Goal: Information Seeking & Learning: Learn about a topic

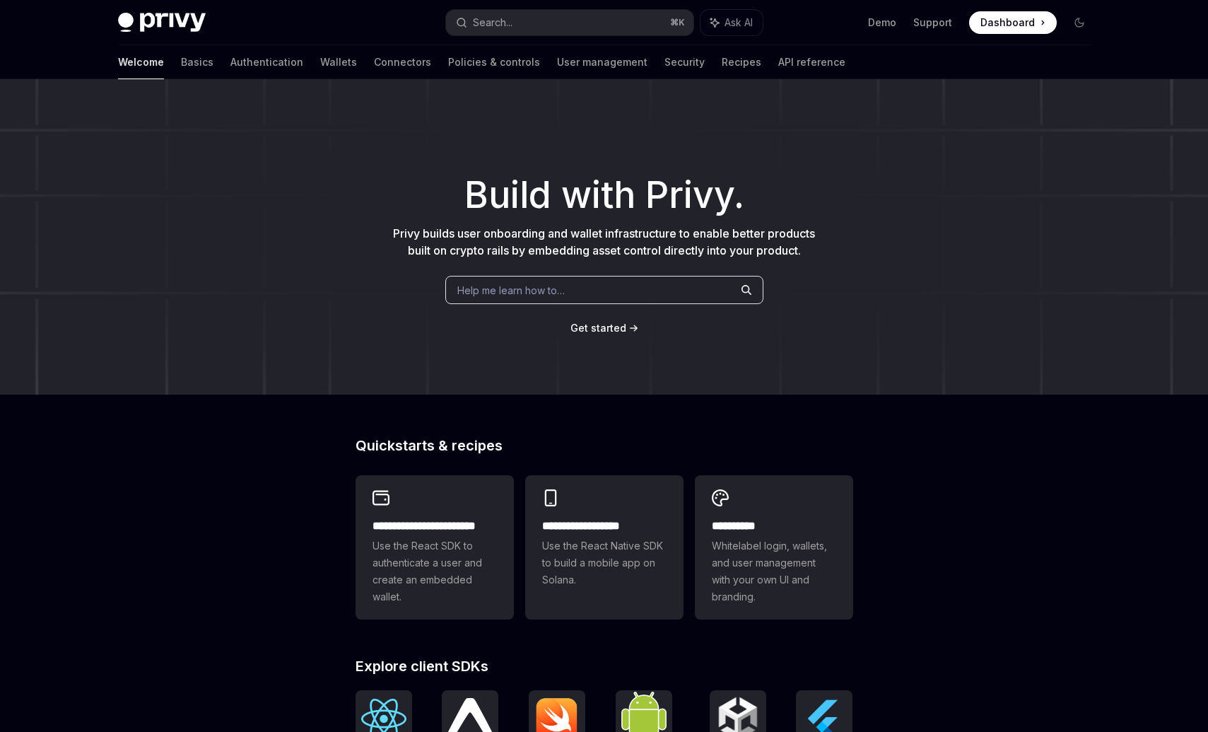
scroll to position [385, 0]
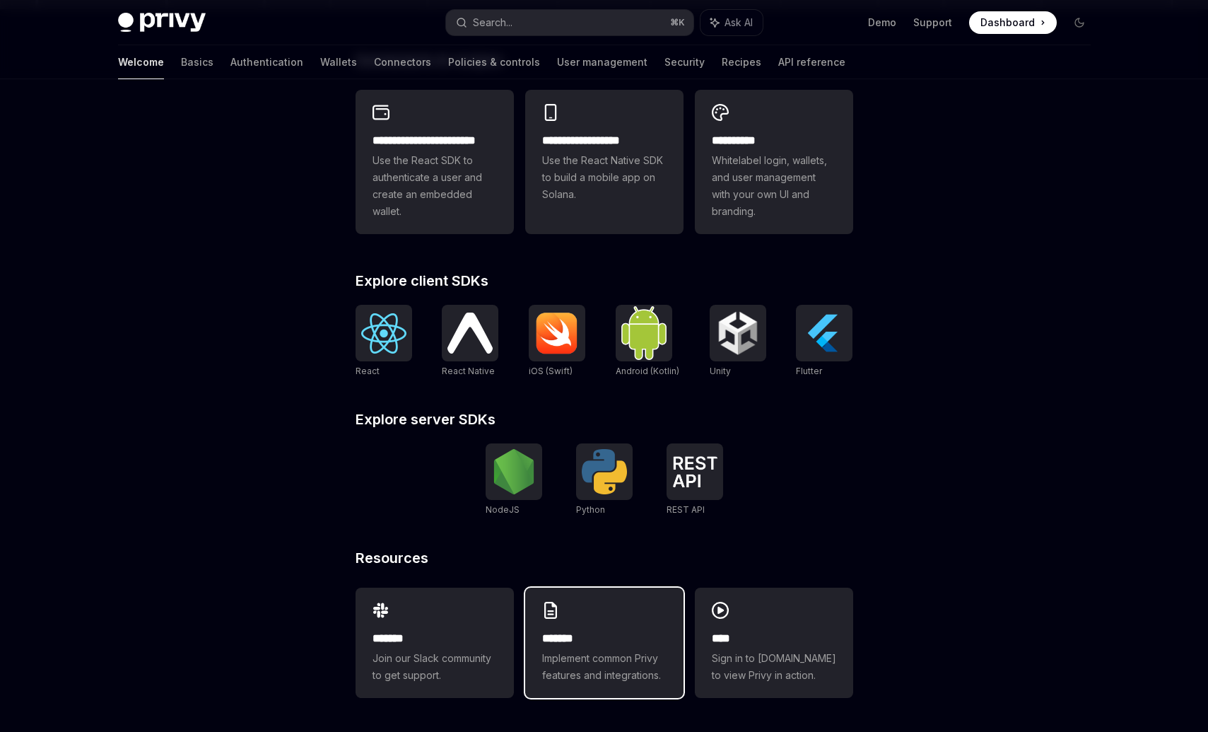
click at [552, 667] on span "Implement common Privy features and integrations." at bounding box center [604, 667] width 124 height 34
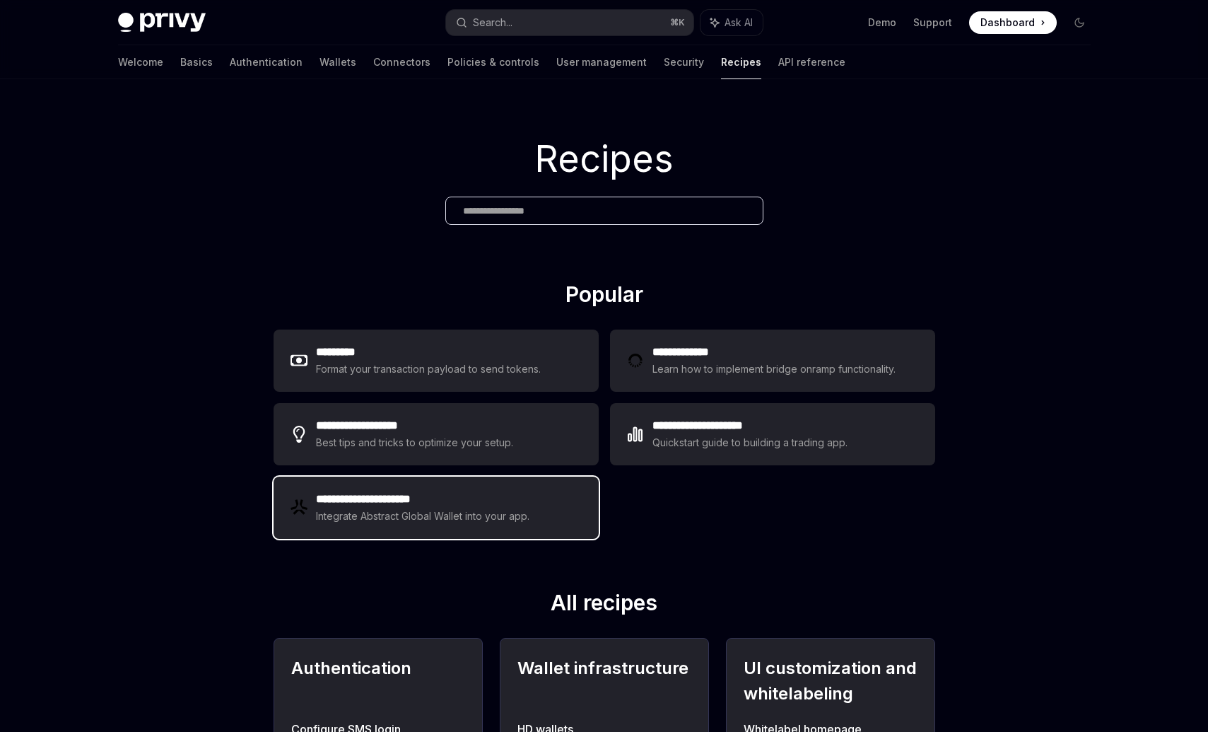
click at [486, 503] on h2 "**********" at bounding box center [423, 499] width 215 height 17
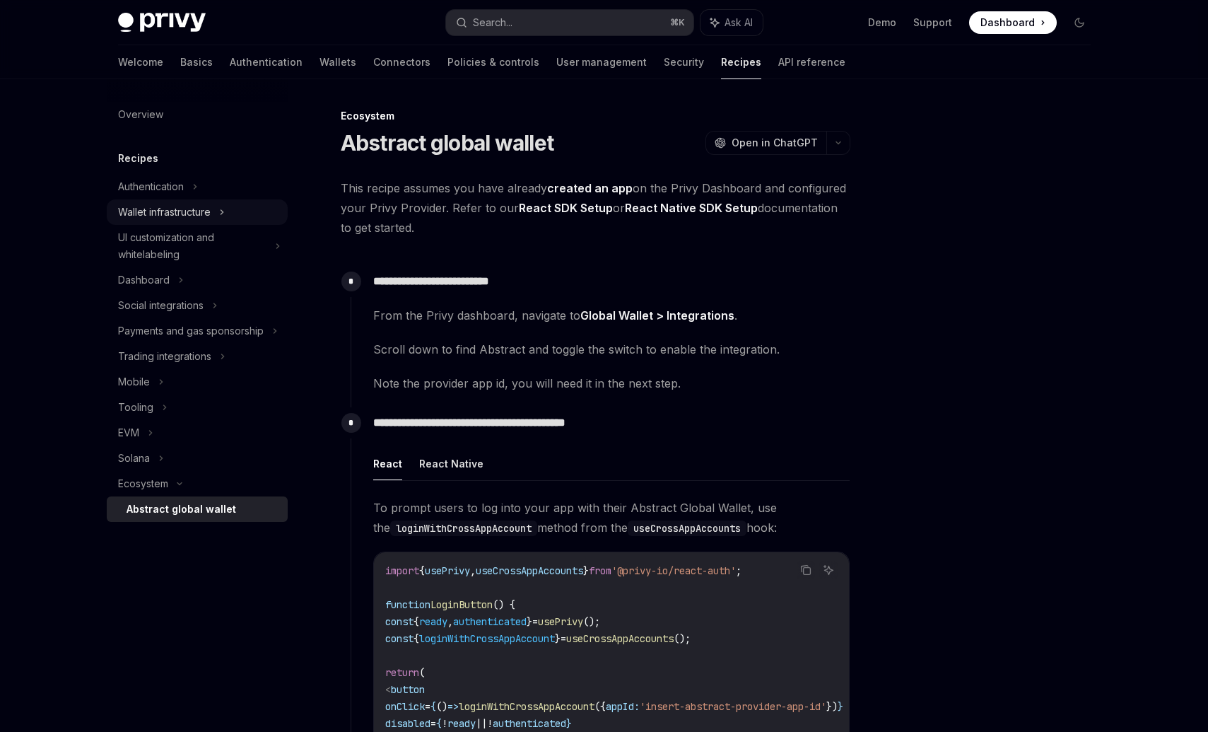
click at [173, 211] on div "Wallet infrastructure" at bounding box center [164, 212] width 93 height 17
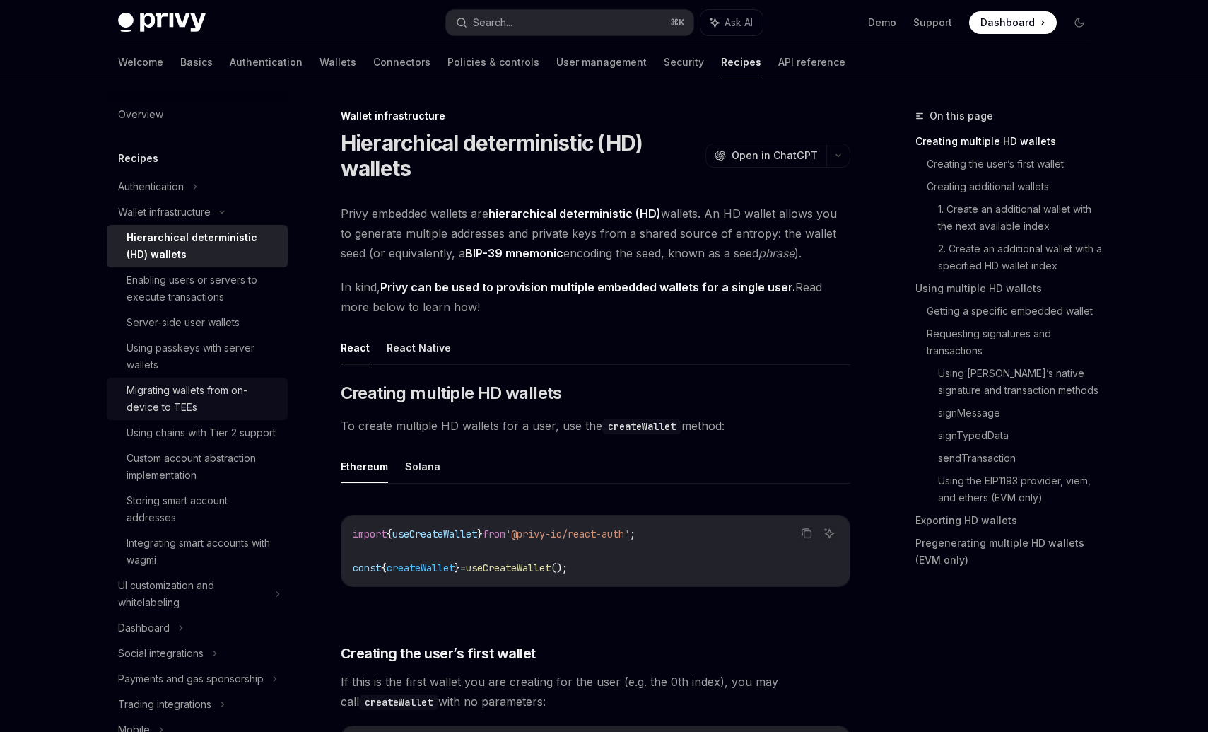
click at [215, 414] on div "Migrating wallets from on-device to TEEs" at bounding box center [203, 399] width 153 height 34
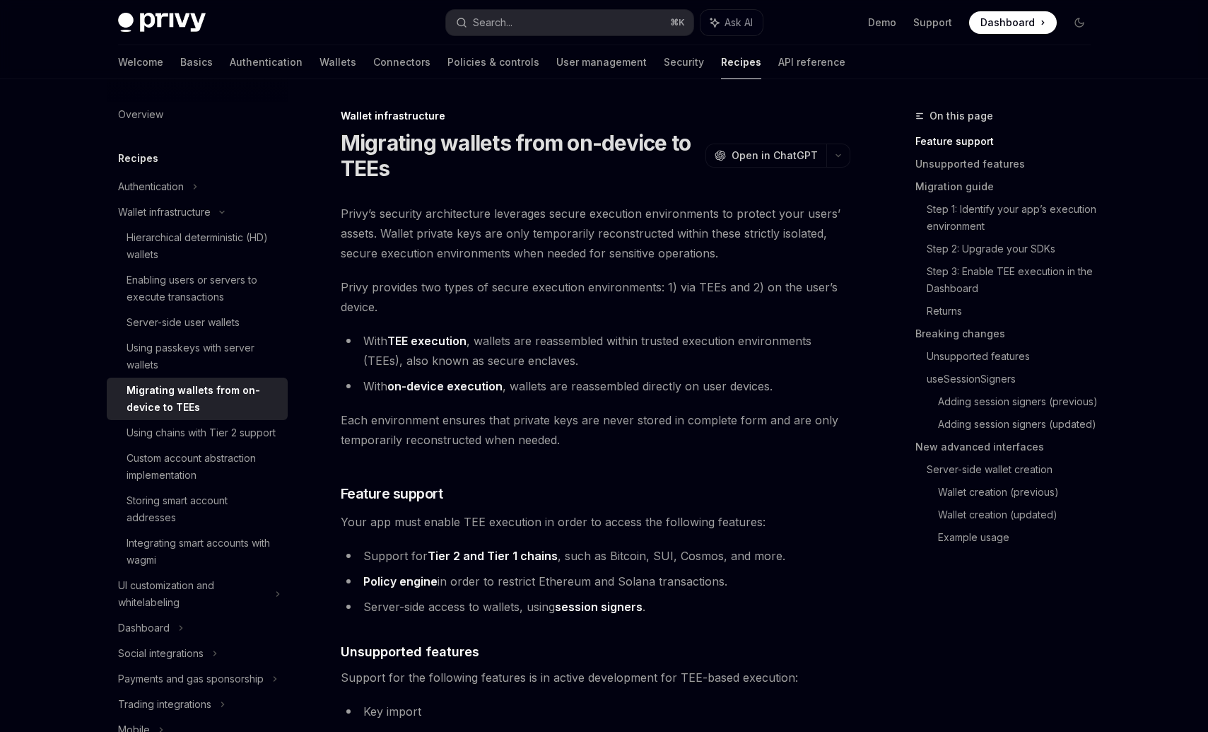
click at [443, 549] on link "Tier 2 and Tier 1 chains" at bounding box center [493, 556] width 130 height 15
drag, startPoint x: 460, startPoint y: 556, endPoint x: 450, endPoint y: 556, distance: 9.9
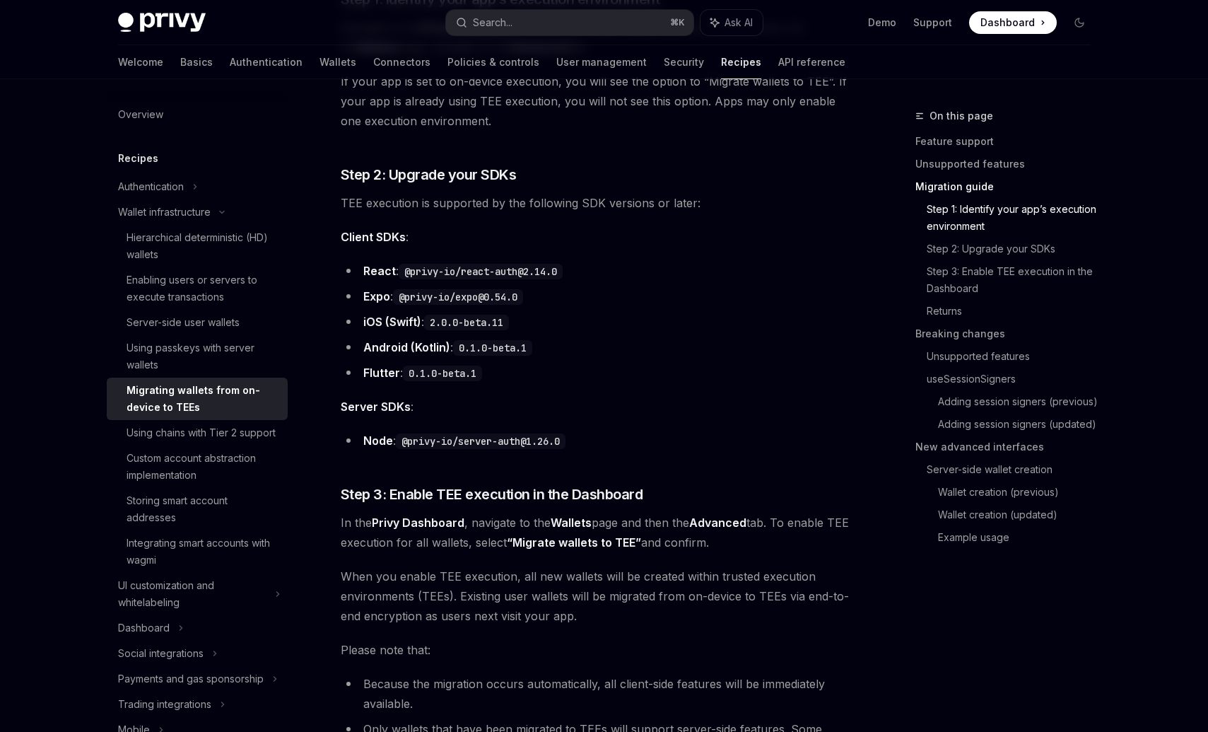
scroll to position [1269, 0]
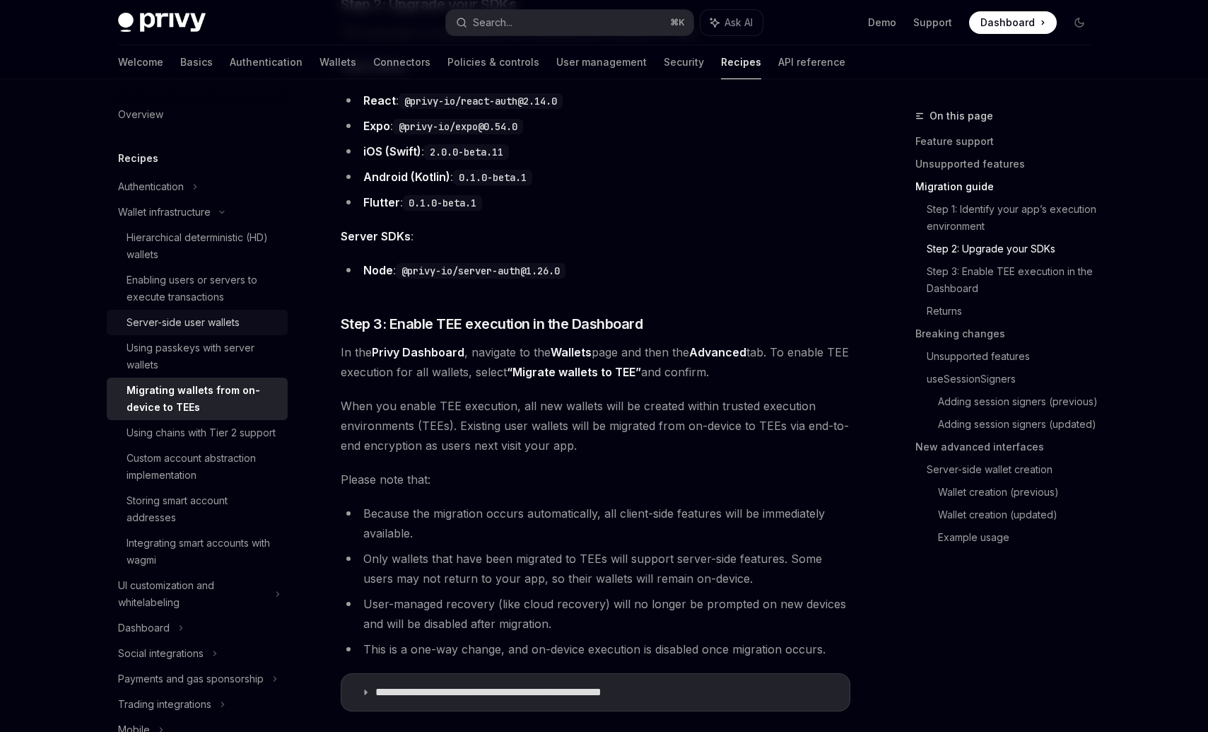
click at [216, 325] on div "Server-side user wallets" at bounding box center [183, 322] width 113 height 17
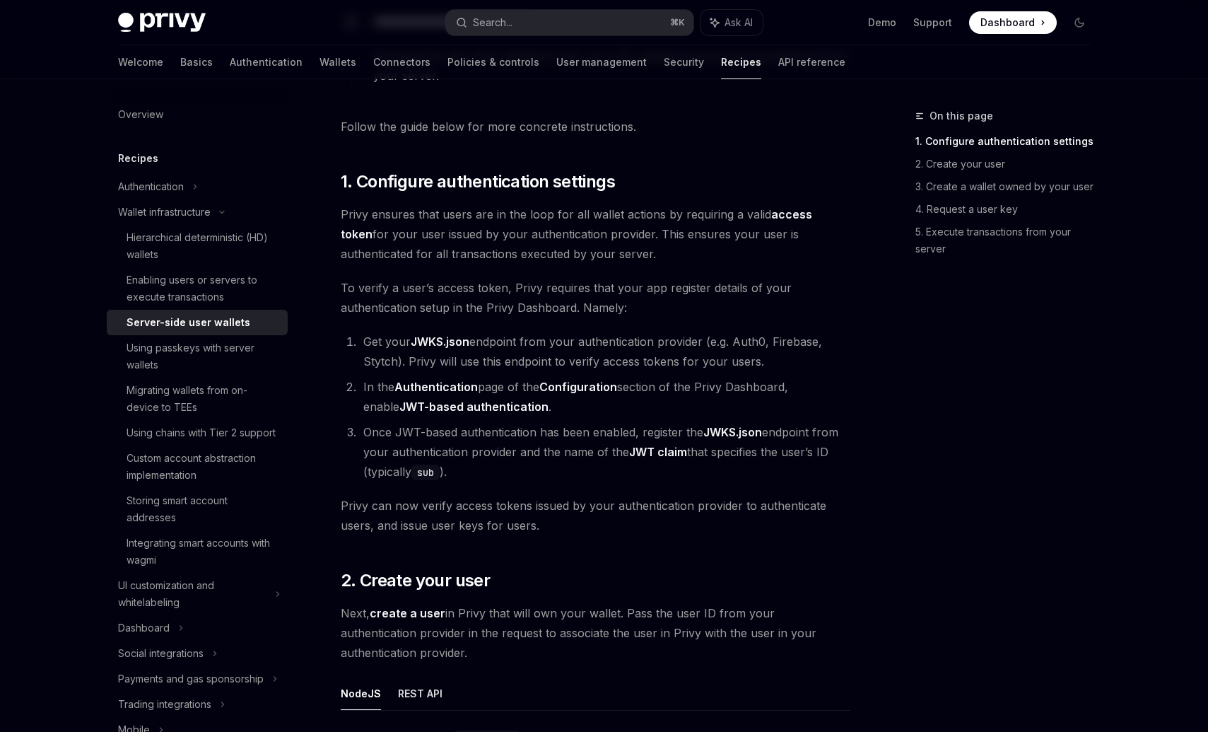
scroll to position [761, 0]
click at [161, 368] on div "Using passkeys with server wallets" at bounding box center [203, 356] width 153 height 34
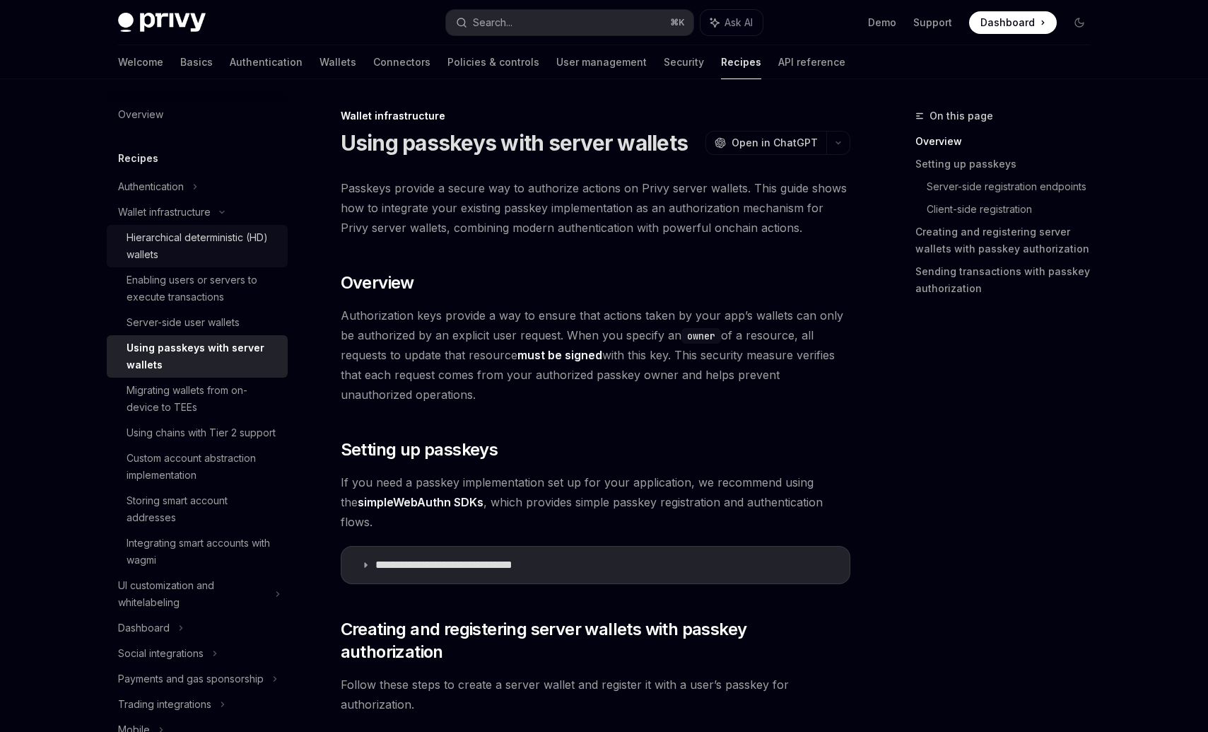
click at [266, 245] on div "Hierarchical deterministic (HD) wallets" at bounding box center [203, 246] width 153 height 34
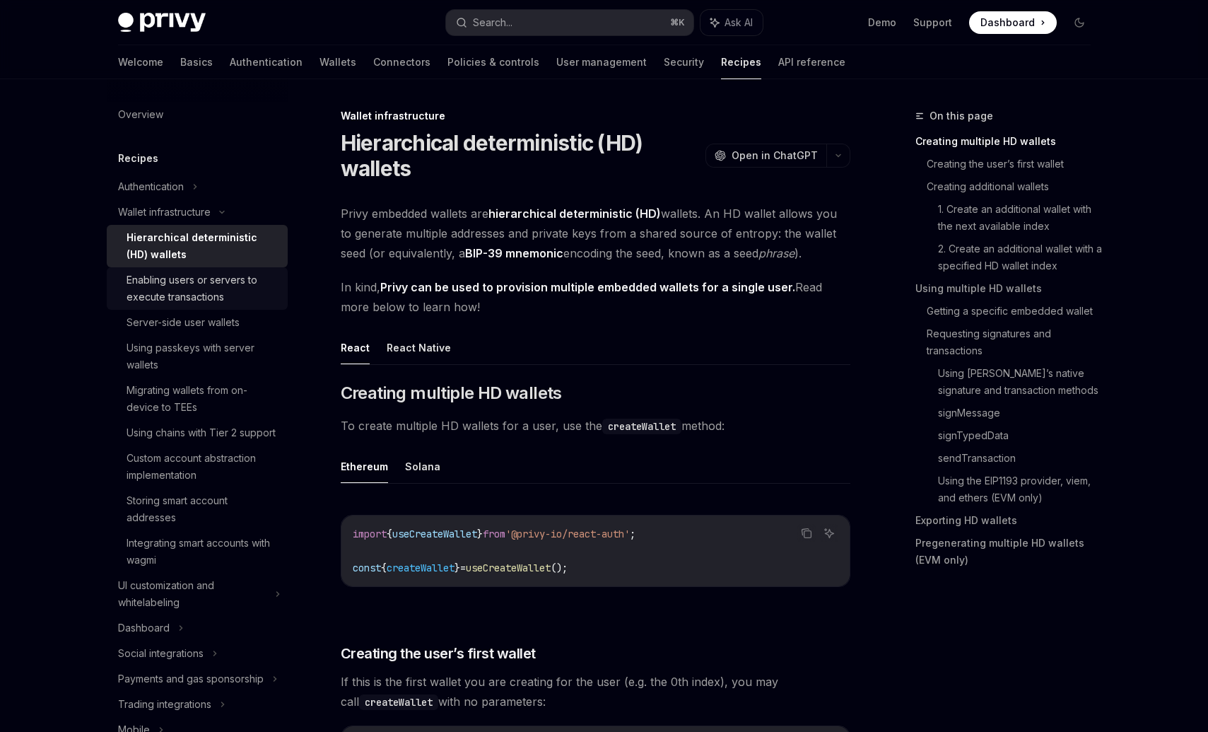
click at [246, 274] on div "Enabling users or servers to execute transactions" at bounding box center [203, 288] width 153 height 34
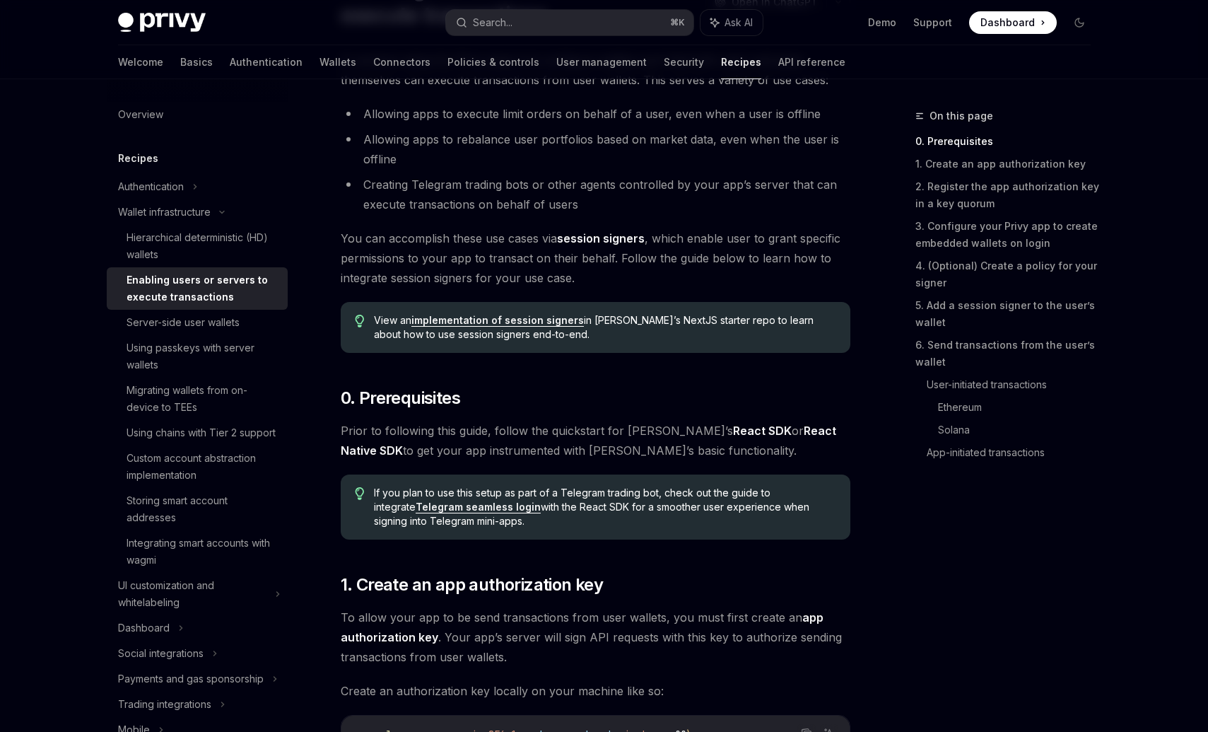
scroll to position [158, 0]
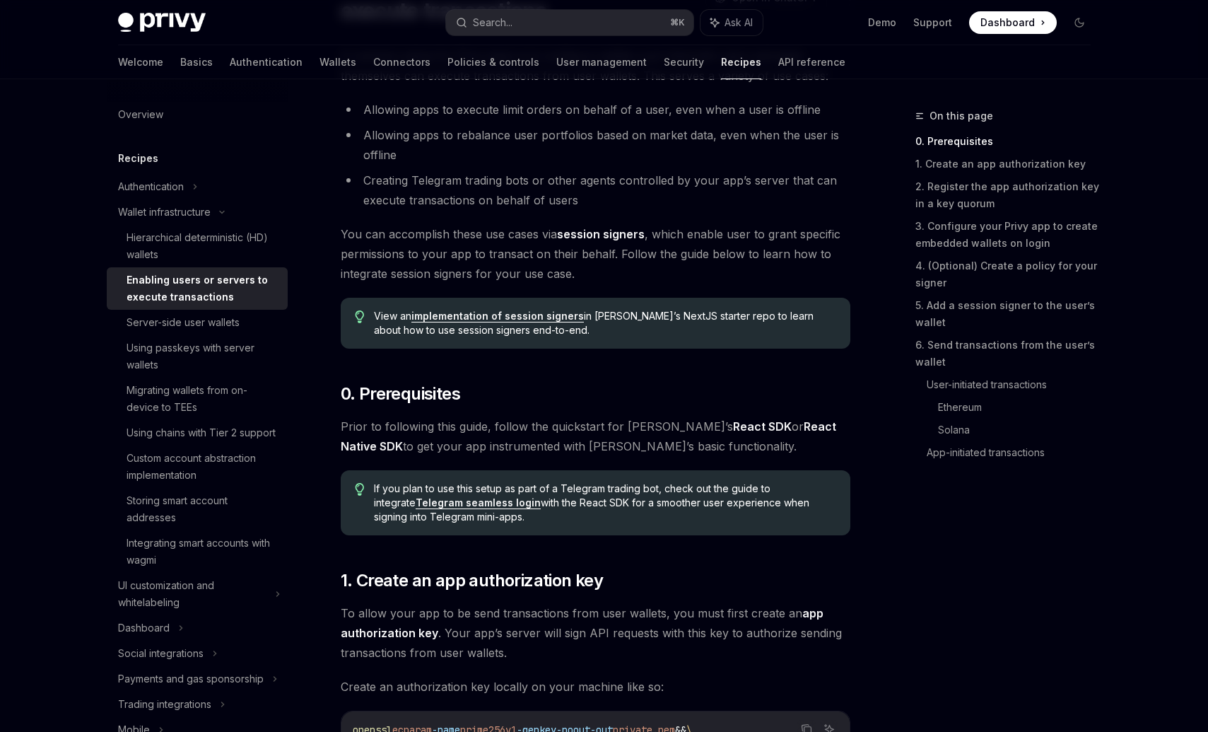
click at [733, 429] on link "React SDK" at bounding box center [762, 426] width 59 height 15
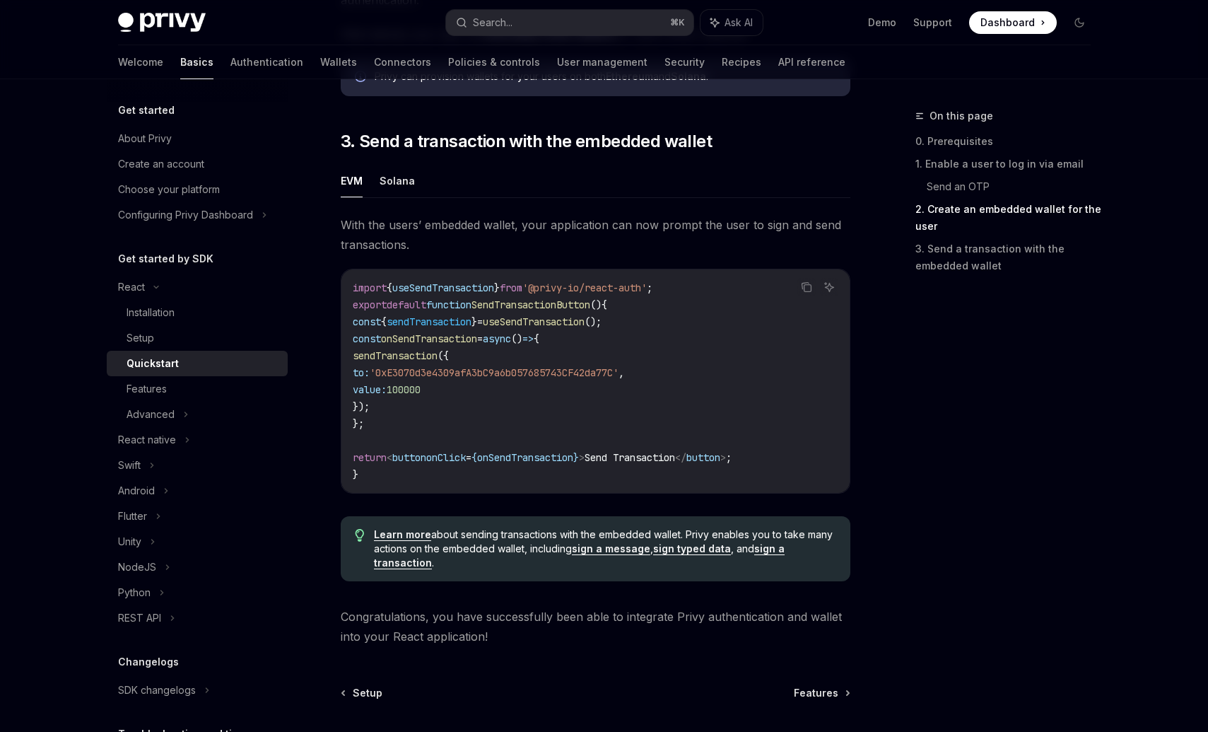
scroll to position [1191, 0]
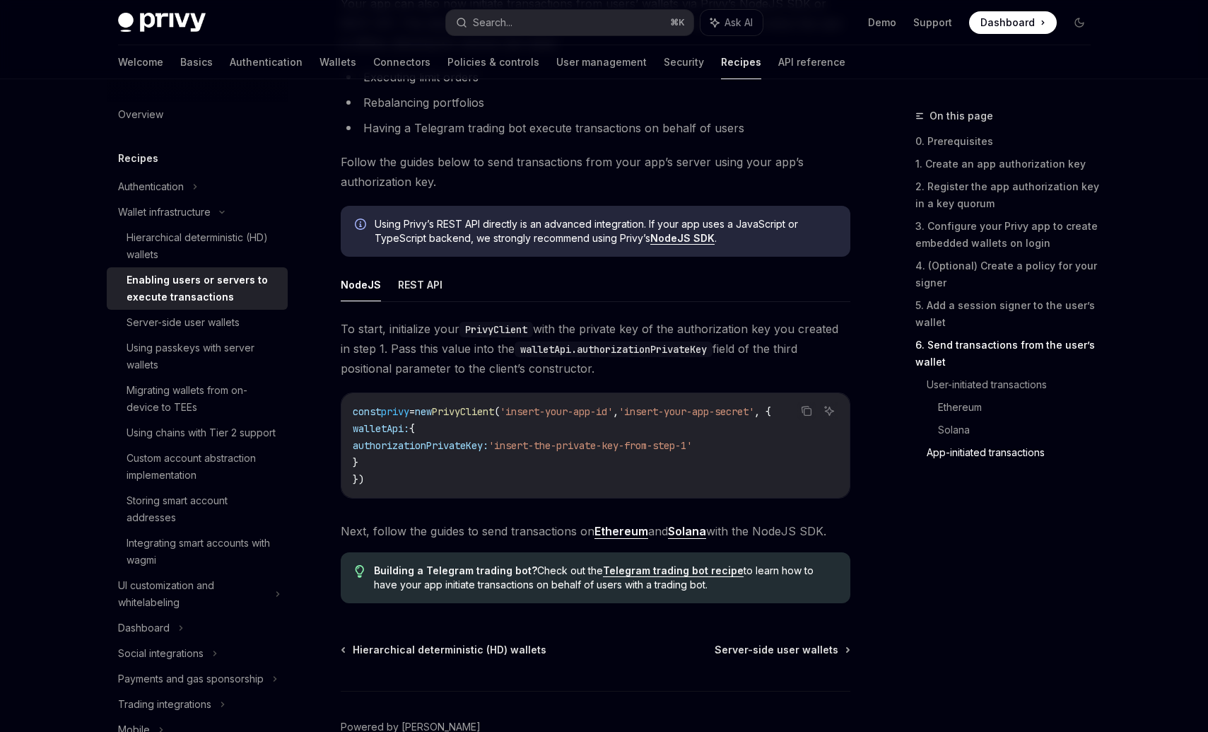
scroll to position [3500, 0]
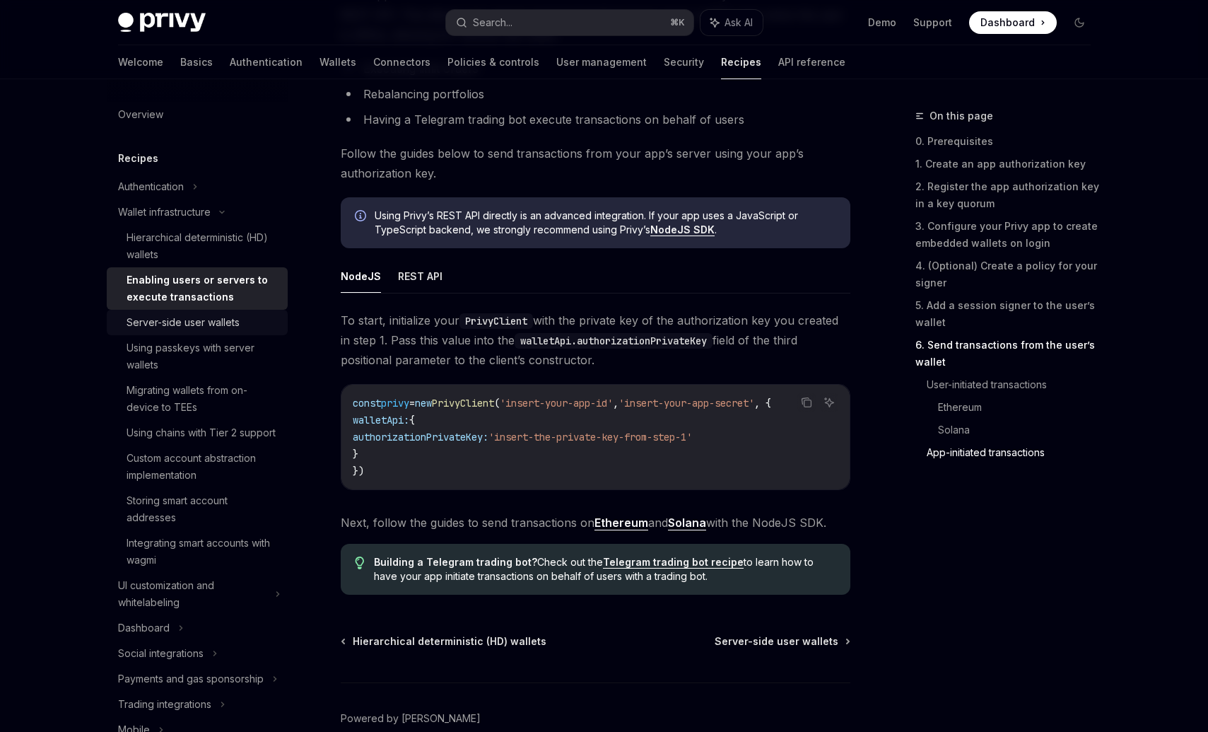
click at [219, 324] on div "Server-side user wallets" at bounding box center [183, 322] width 113 height 17
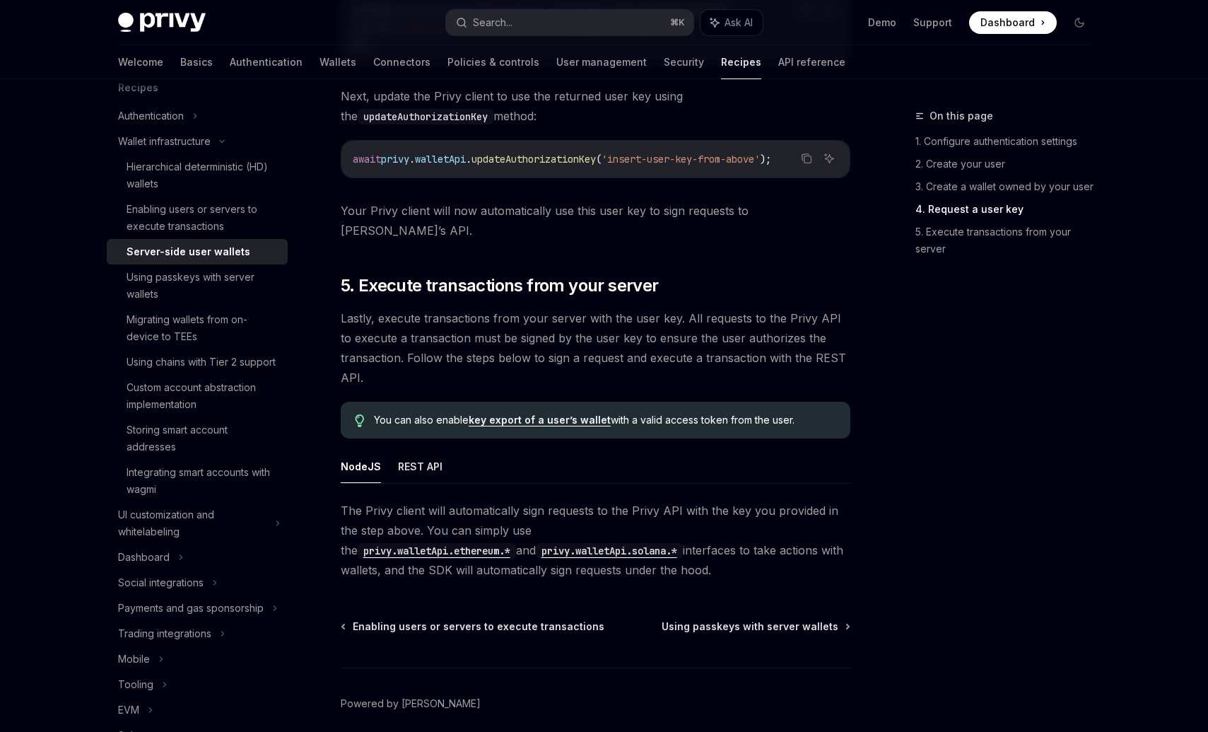
scroll to position [2555, 0]
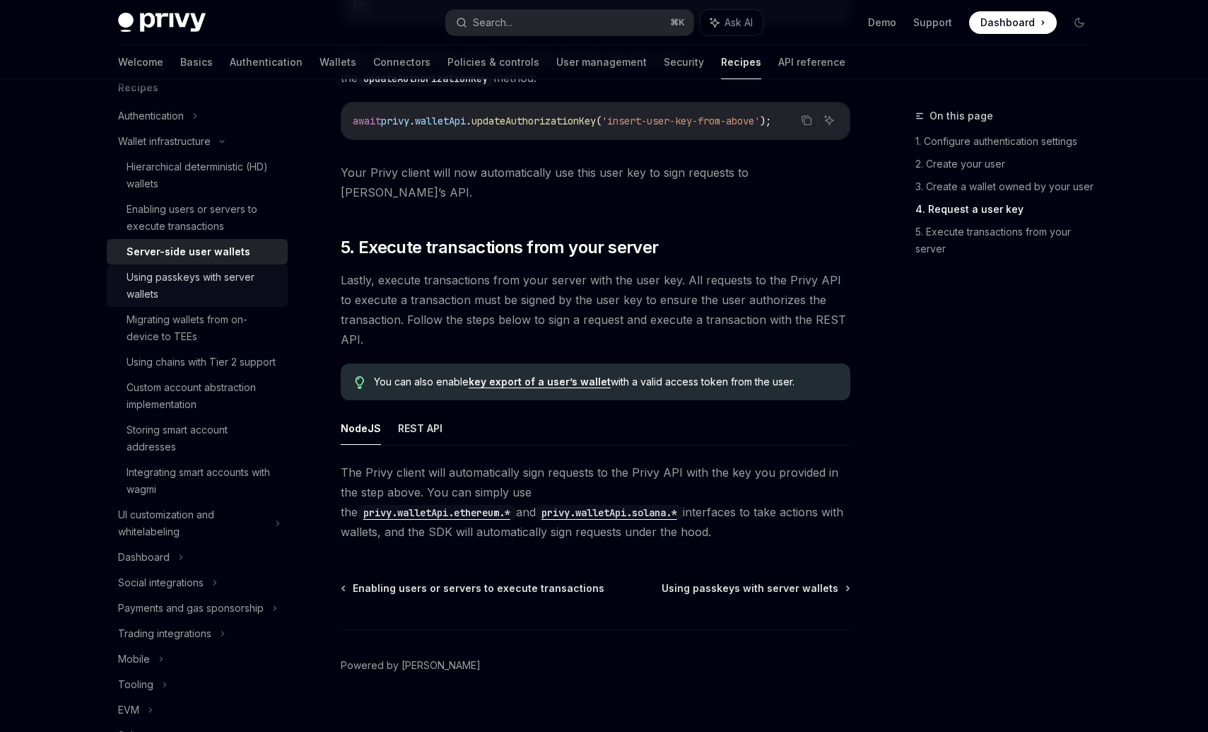
click at [220, 285] on div "Using passkeys with server wallets" at bounding box center [203, 286] width 153 height 34
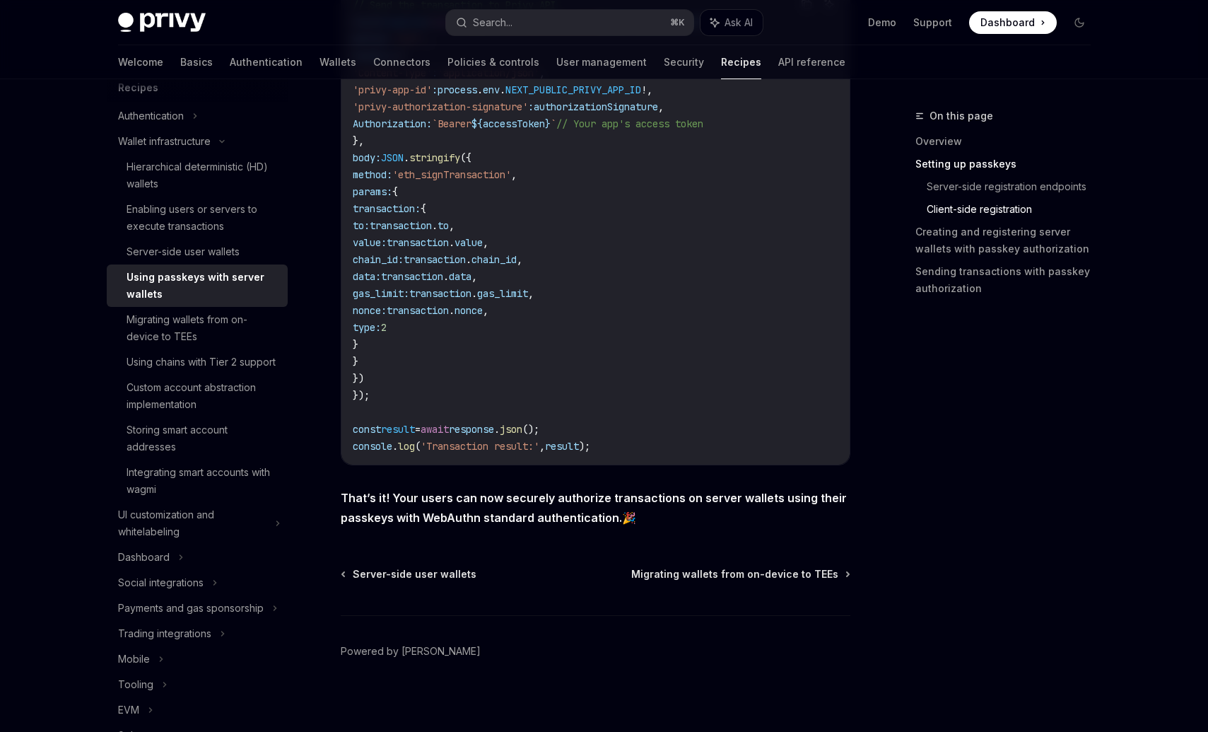
scroll to position [2712, 0]
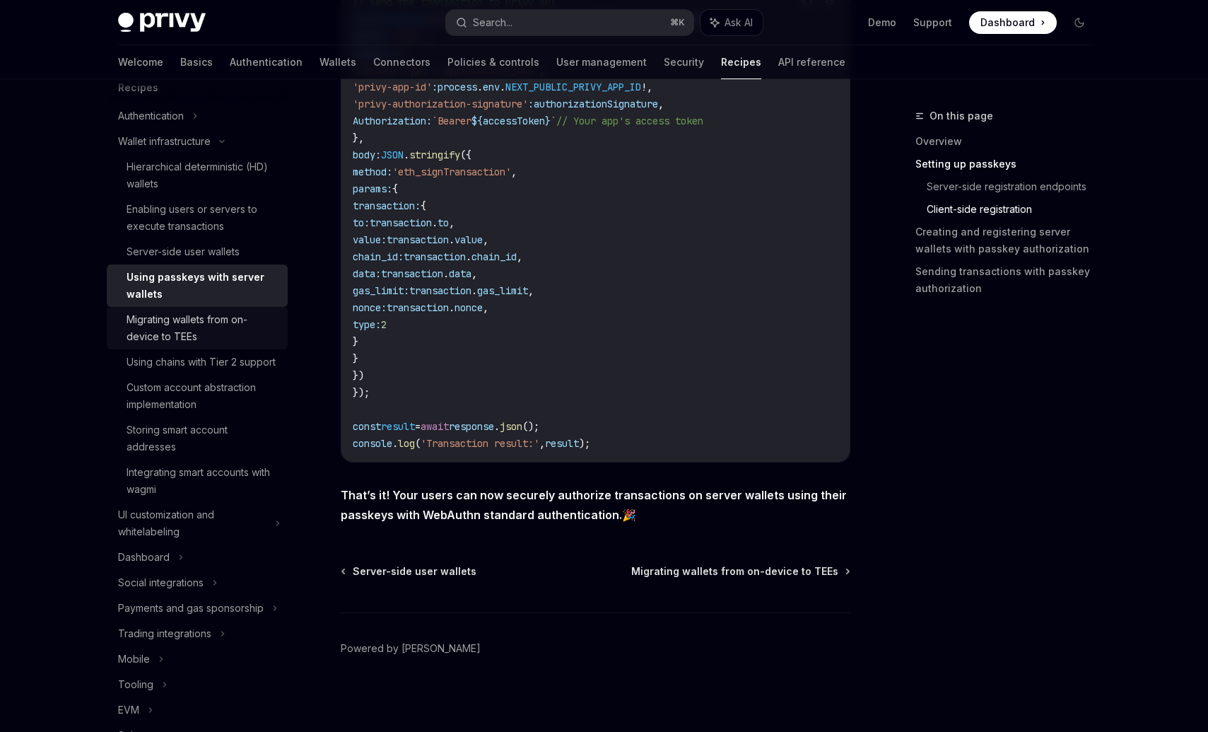
click at [208, 329] on div "Migrating wallets from on-device to TEEs" at bounding box center [203, 328] width 153 height 34
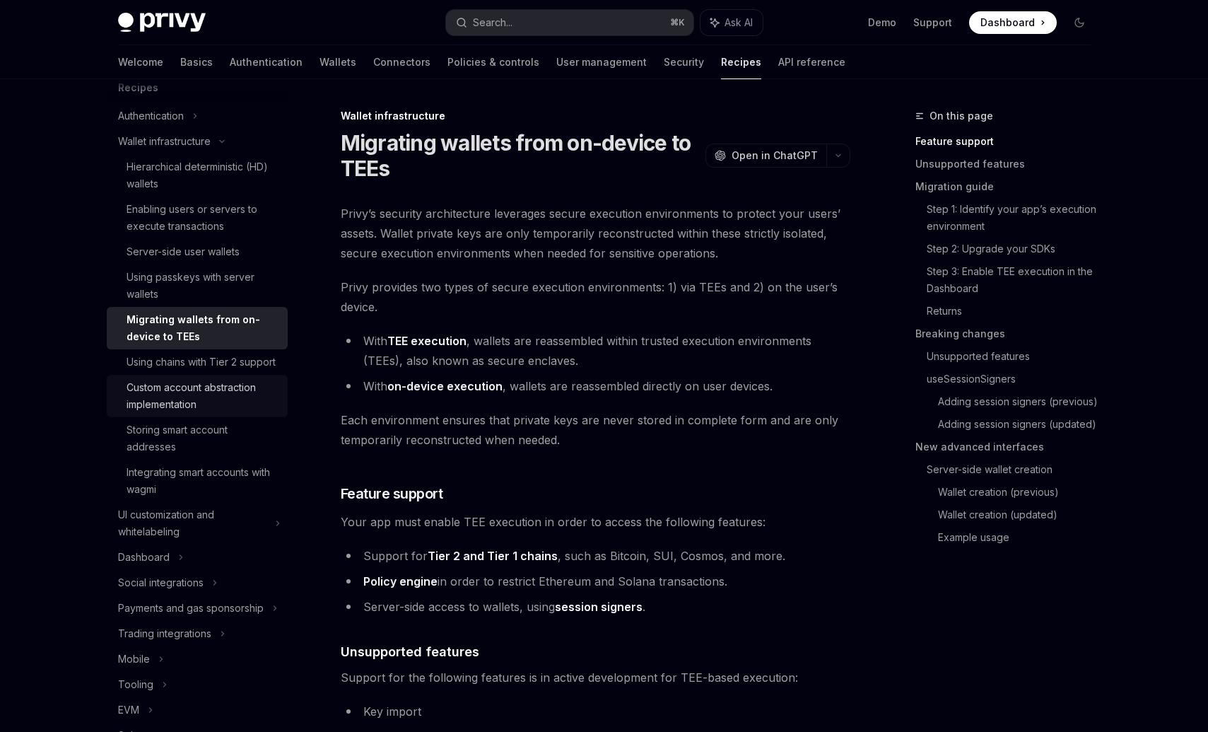
click at [250, 396] on div "Custom account abstraction implementation" at bounding box center [203, 396] width 153 height 34
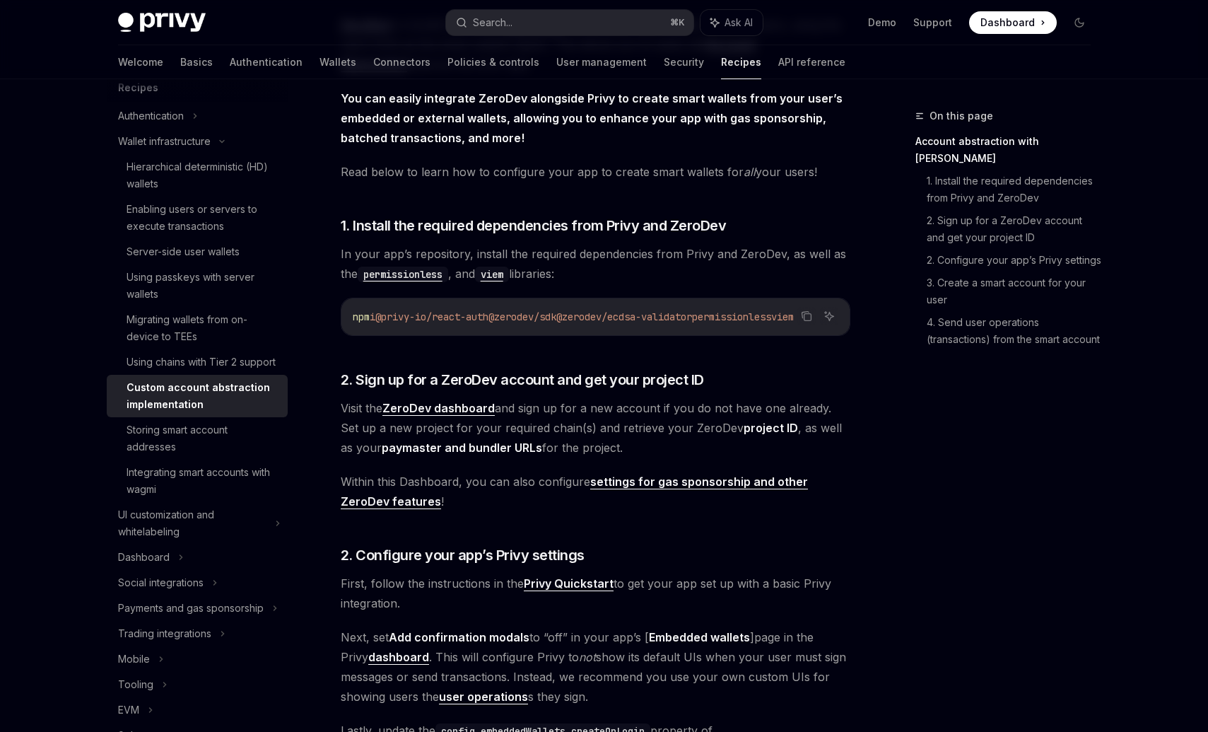
scroll to position [390, 0]
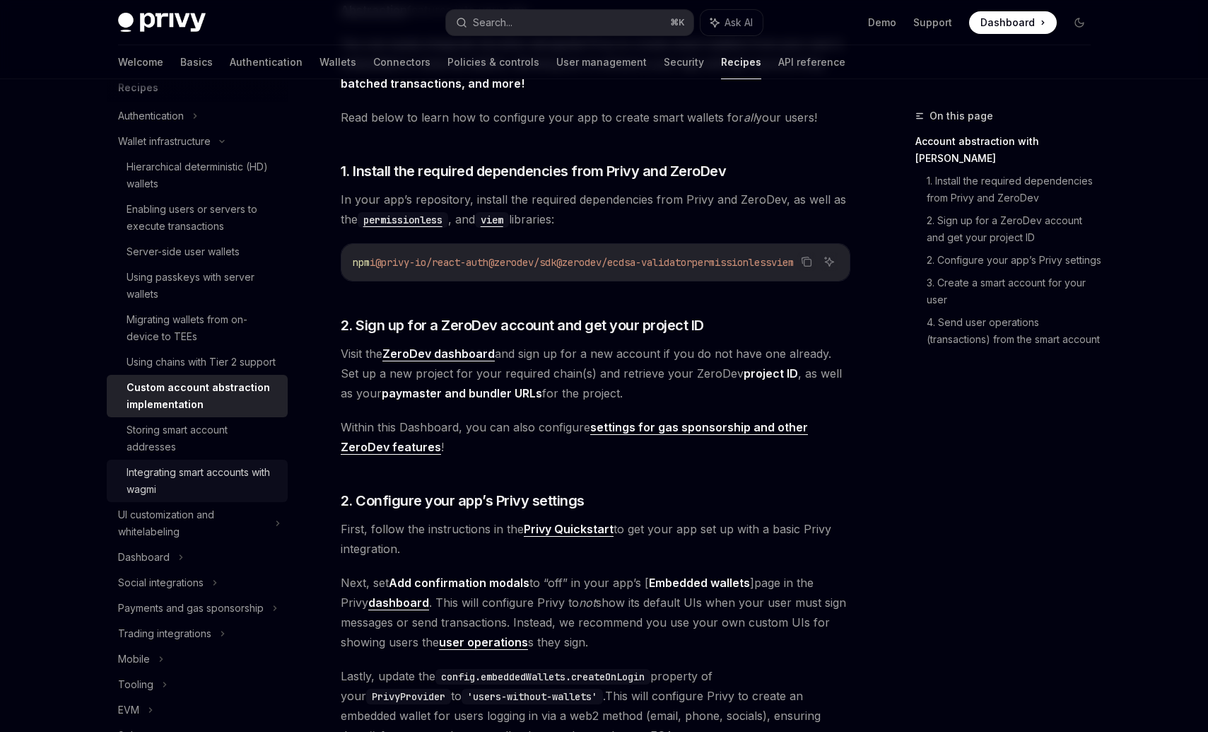
click at [201, 477] on div "Integrating smart accounts with wagmi" at bounding box center [203, 481] width 153 height 34
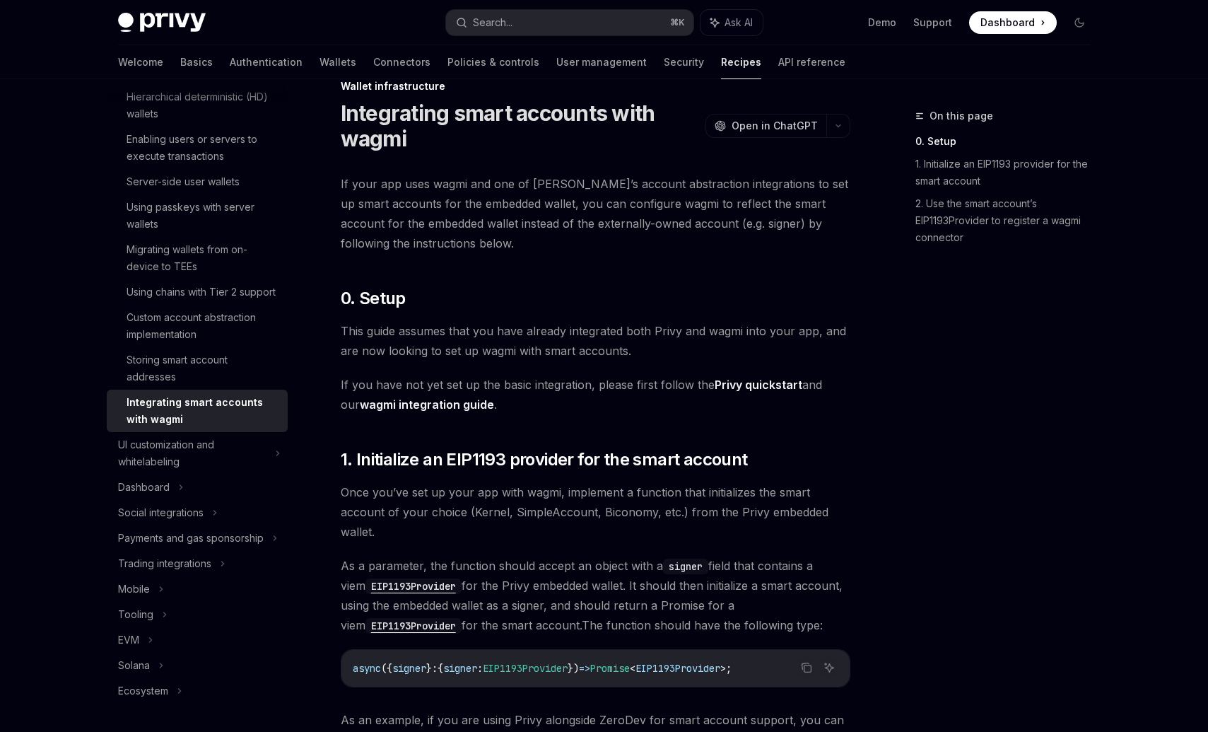
scroll to position [33, 0]
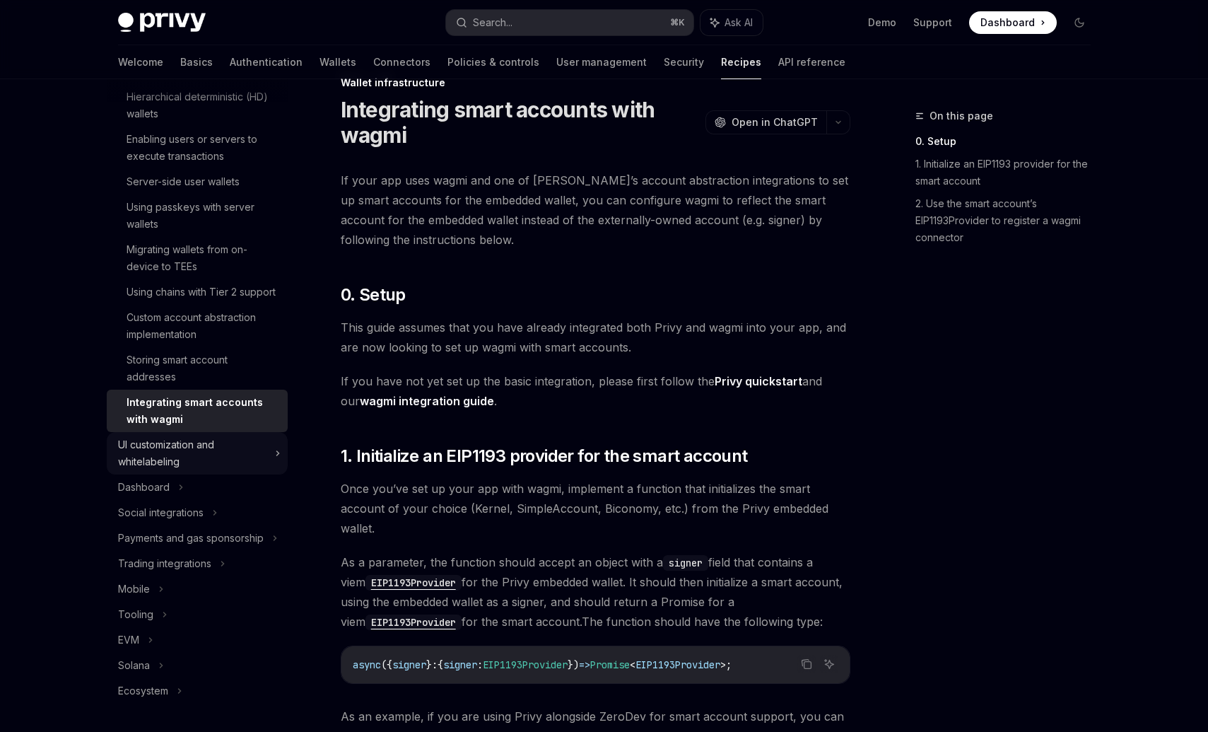
click at [200, 454] on div "UI customization and whitelabeling" at bounding box center [192, 453] width 148 height 34
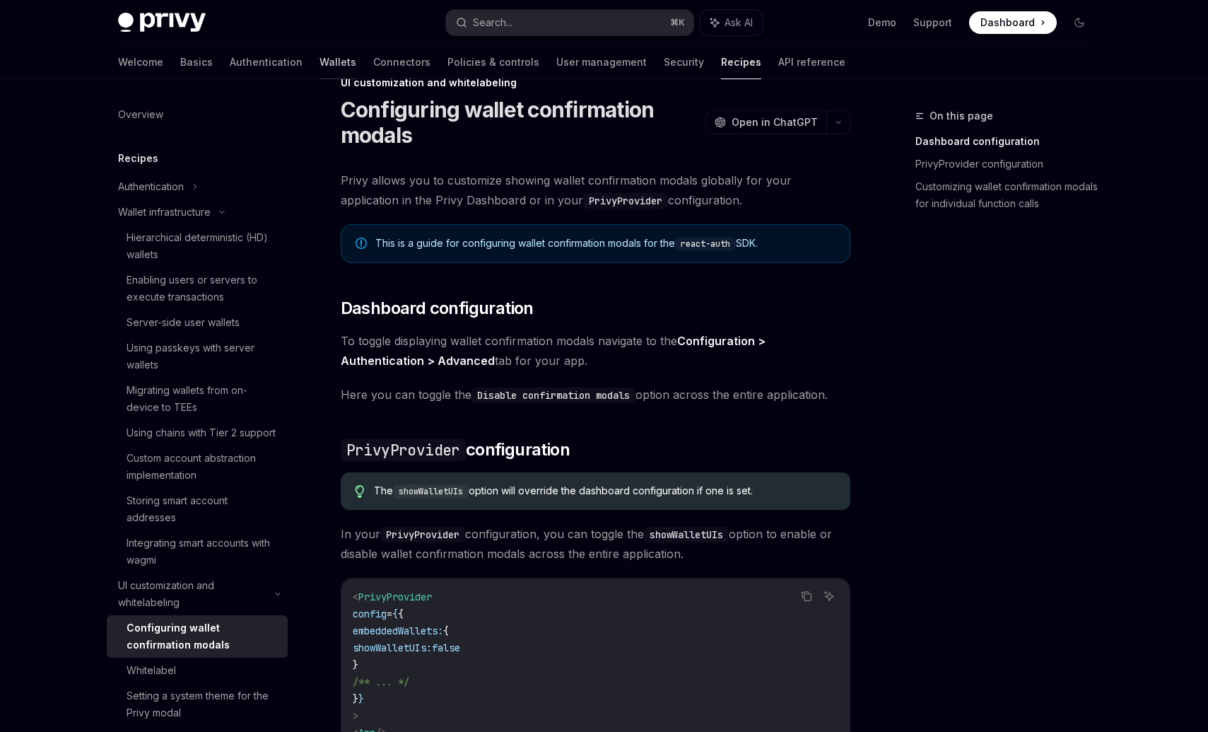
click at [320, 68] on link "Wallets" at bounding box center [338, 62] width 37 height 34
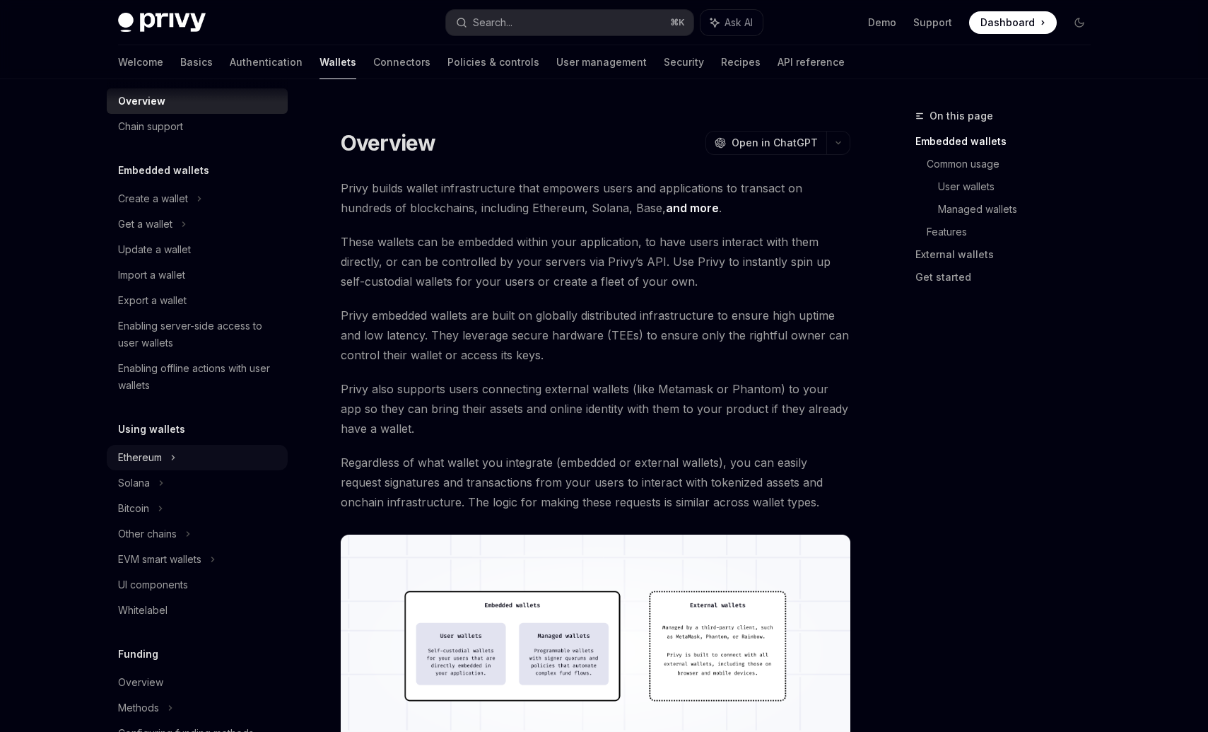
scroll to position [20, 0]
click at [145, 202] on div "Create a wallet" at bounding box center [153, 199] width 70 height 17
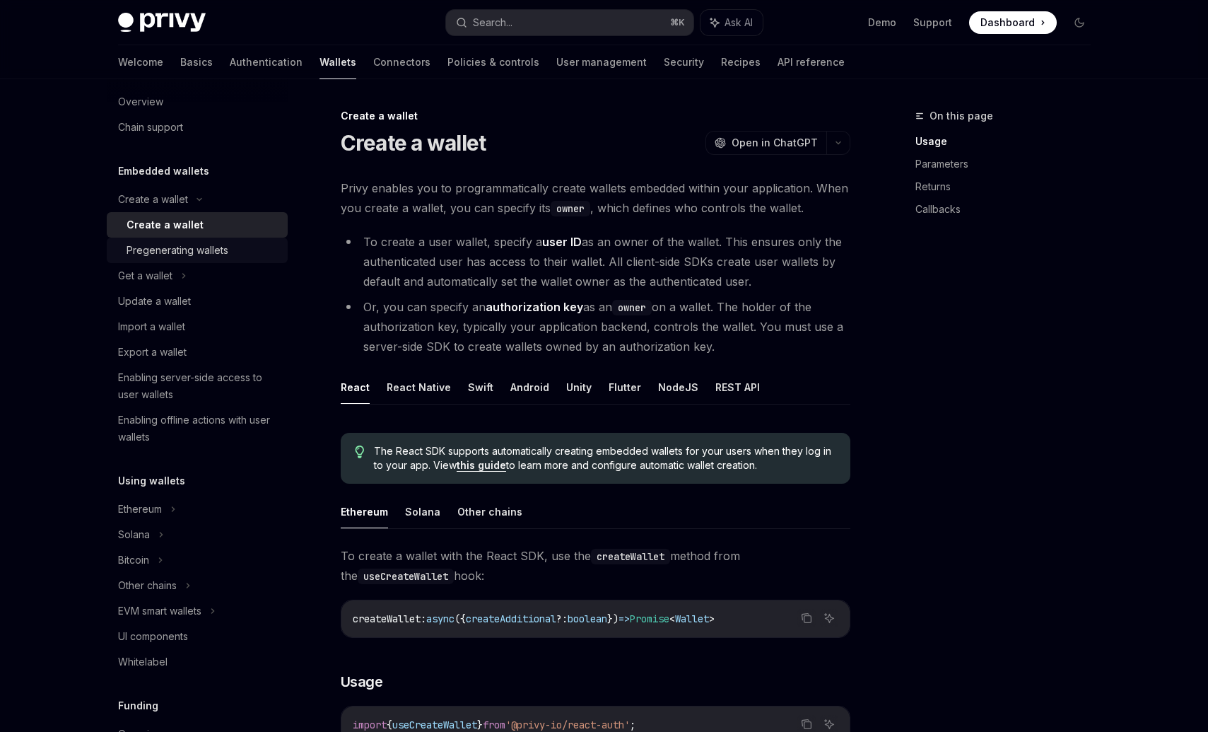
click at [233, 249] on div "Pregenerating wallets" at bounding box center [203, 250] width 153 height 17
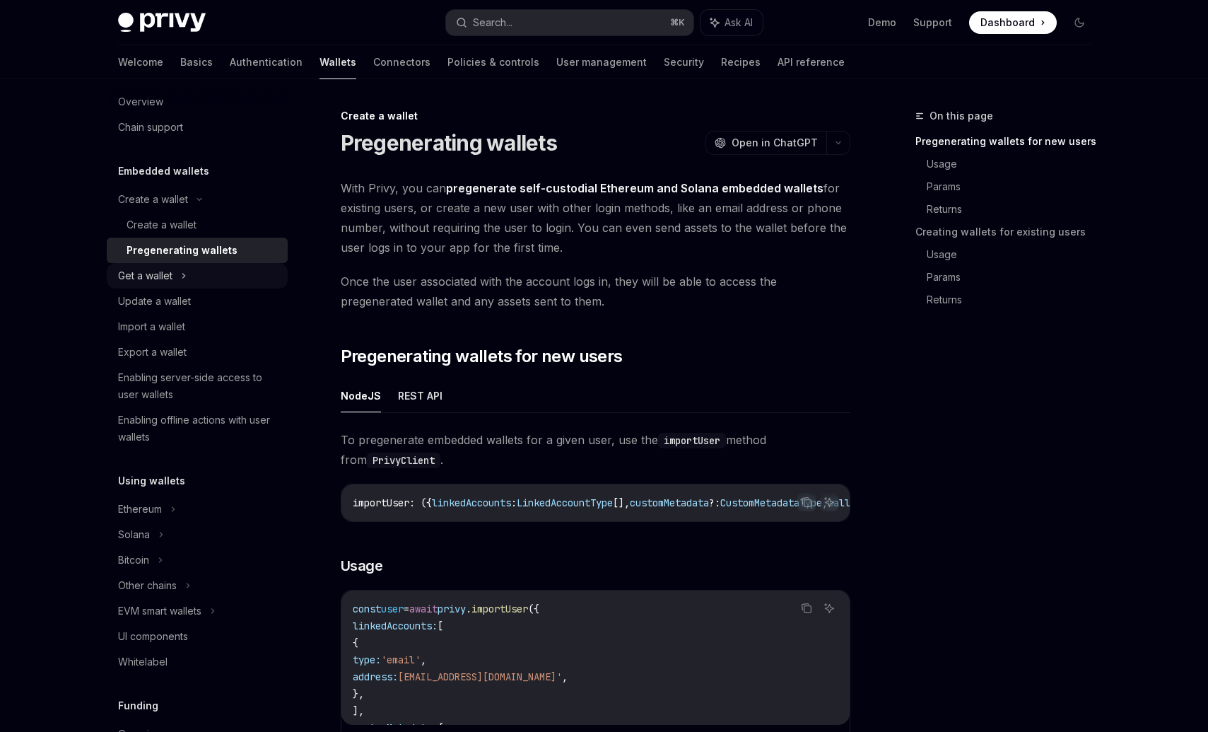
click at [225, 274] on div "Get a wallet" at bounding box center [197, 275] width 181 height 25
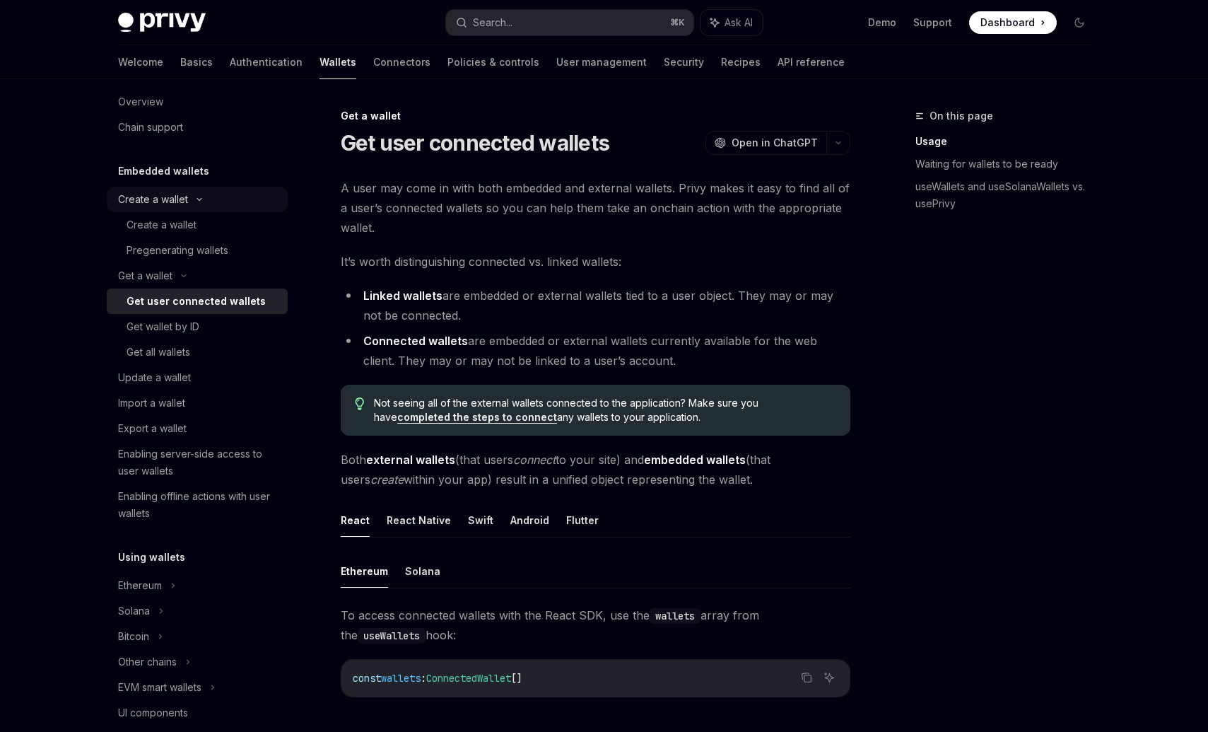
click at [199, 191] on div "Create a wallet" at bounding box center [197, 199] width 181 height 25
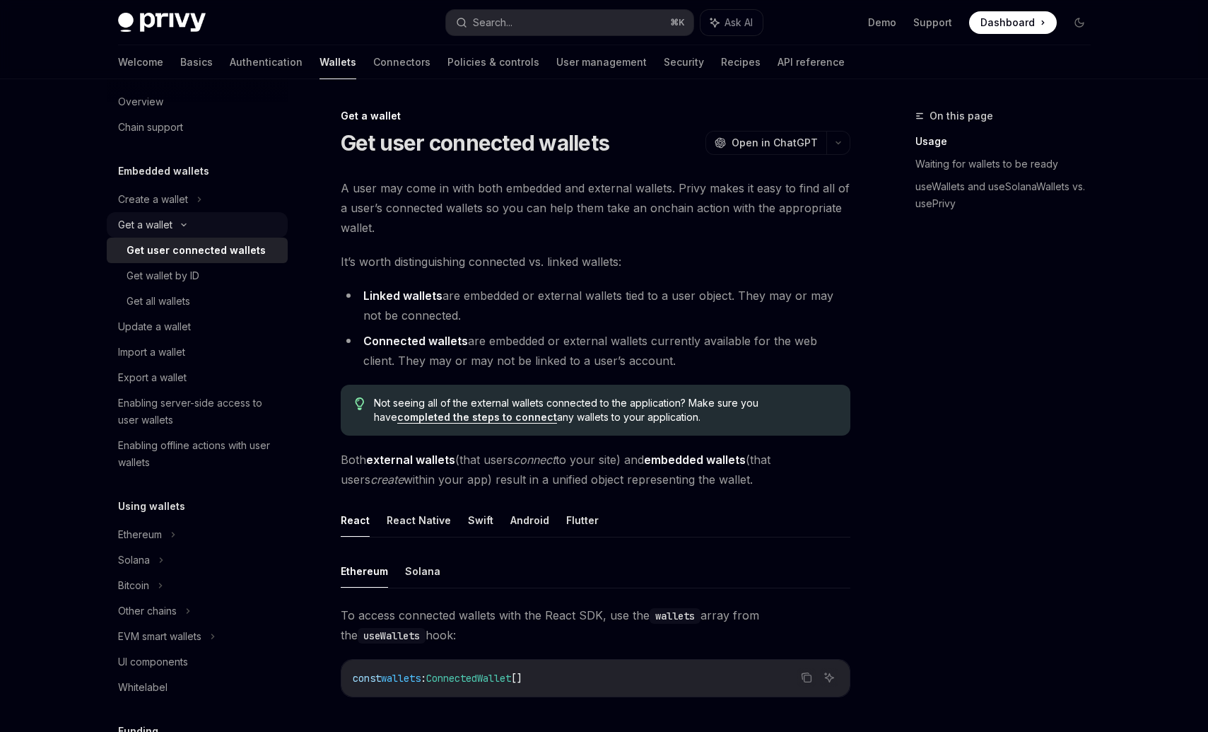
click at [191, 220] on div "Get a wallet" at bounding box center [197, 224] width 181 height 25
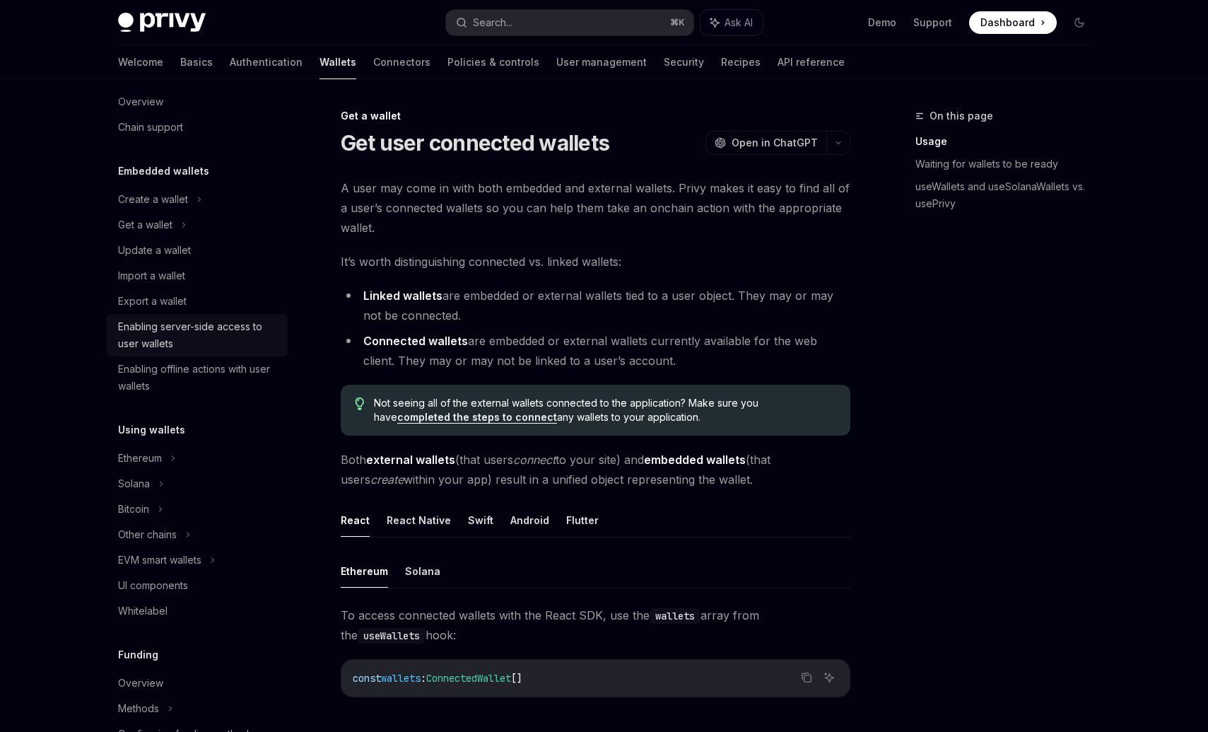
click at [182, 329] on div "Enabling server-side access to user wallets" at bounding box center [198, 335] width 161 height 34
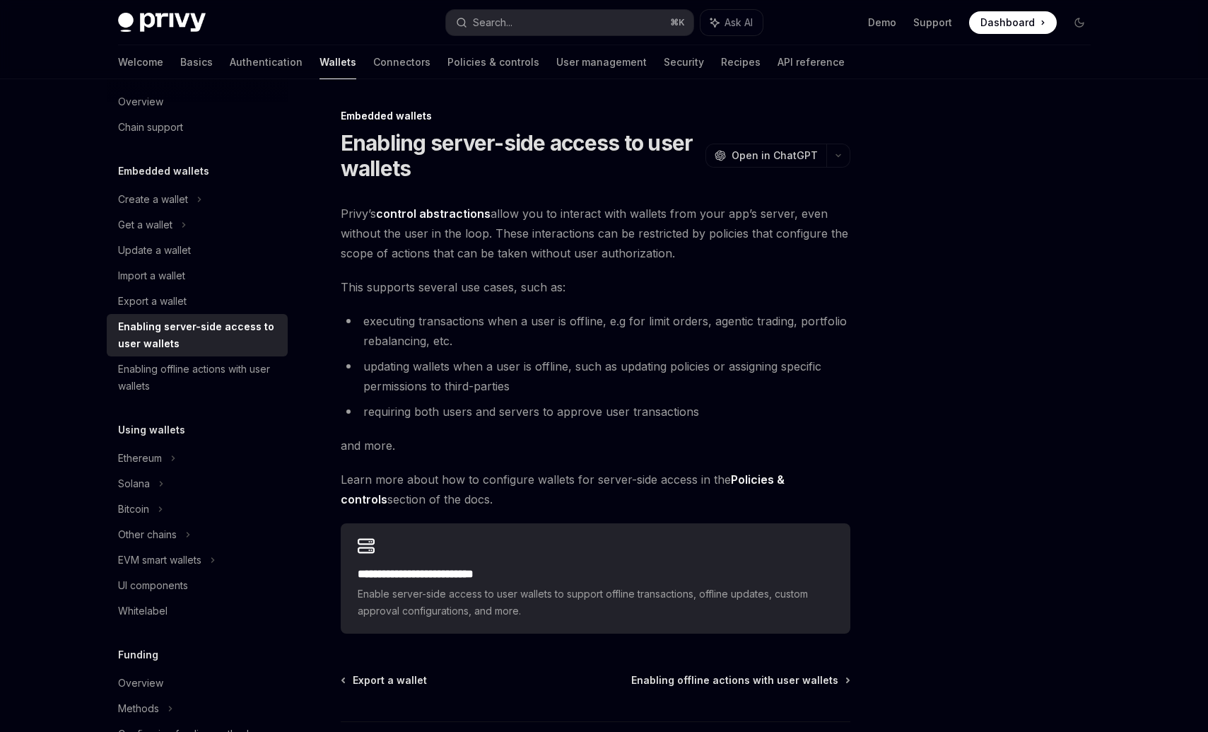
click at [451, 216] on link "control abstractions" at bounding box center [433, 213] width 115 height 15
click at [251, 373] on div "Enabling offline actions with user wallets" at bounding box center [198, 378] width 161 height 34
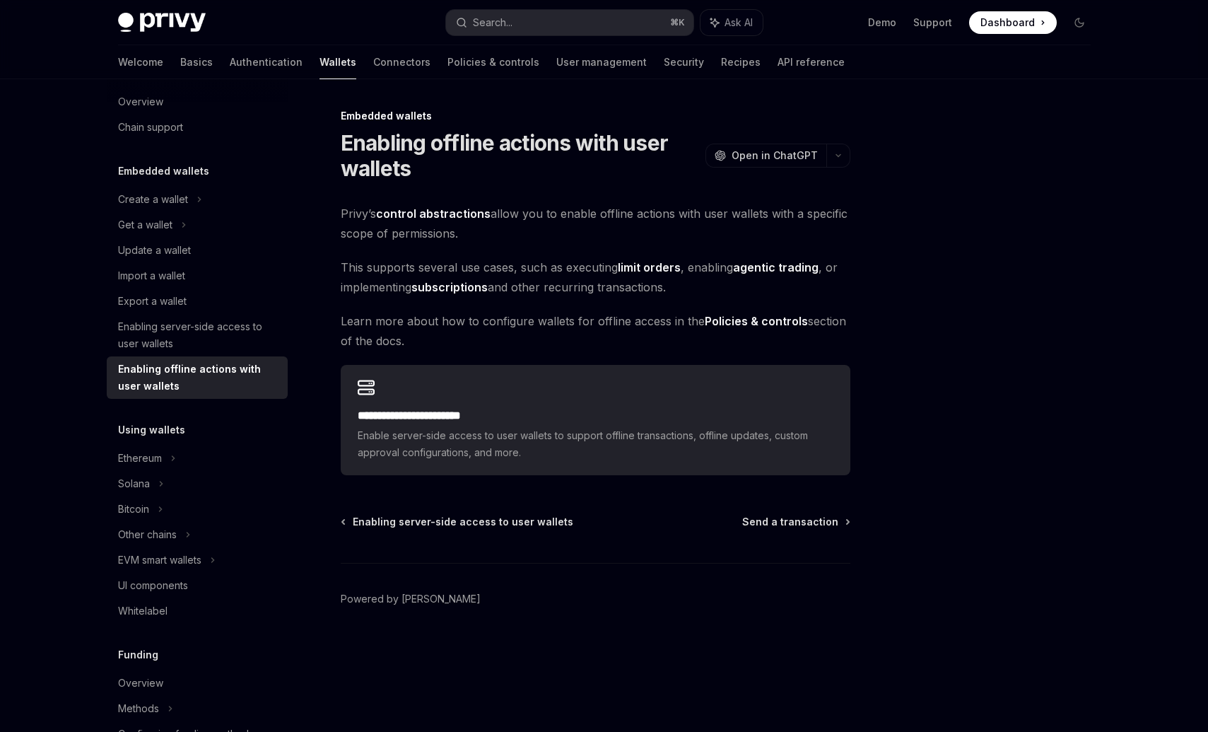
scroll to position [233, 0]
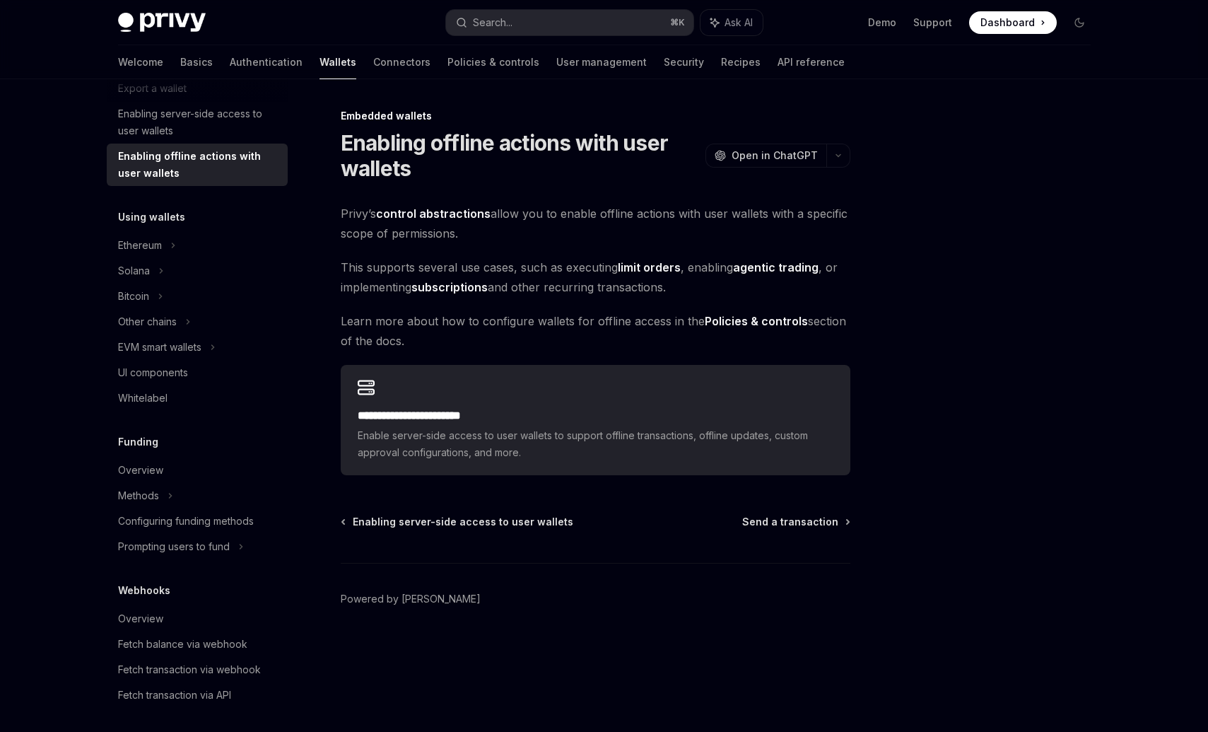
click at [214, 388] on link "Whitelabel" at bounding box center [197, 397] width 181 height 25
type textarea "*"
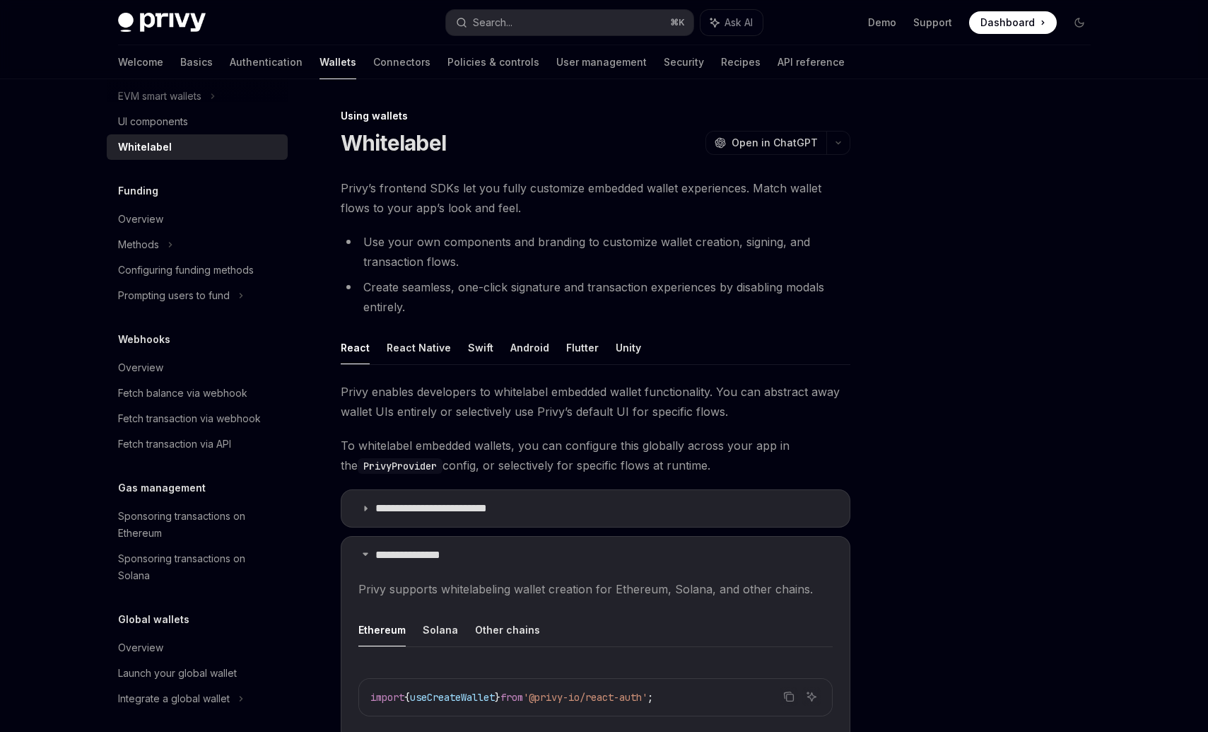
scroll to position [491, 0]
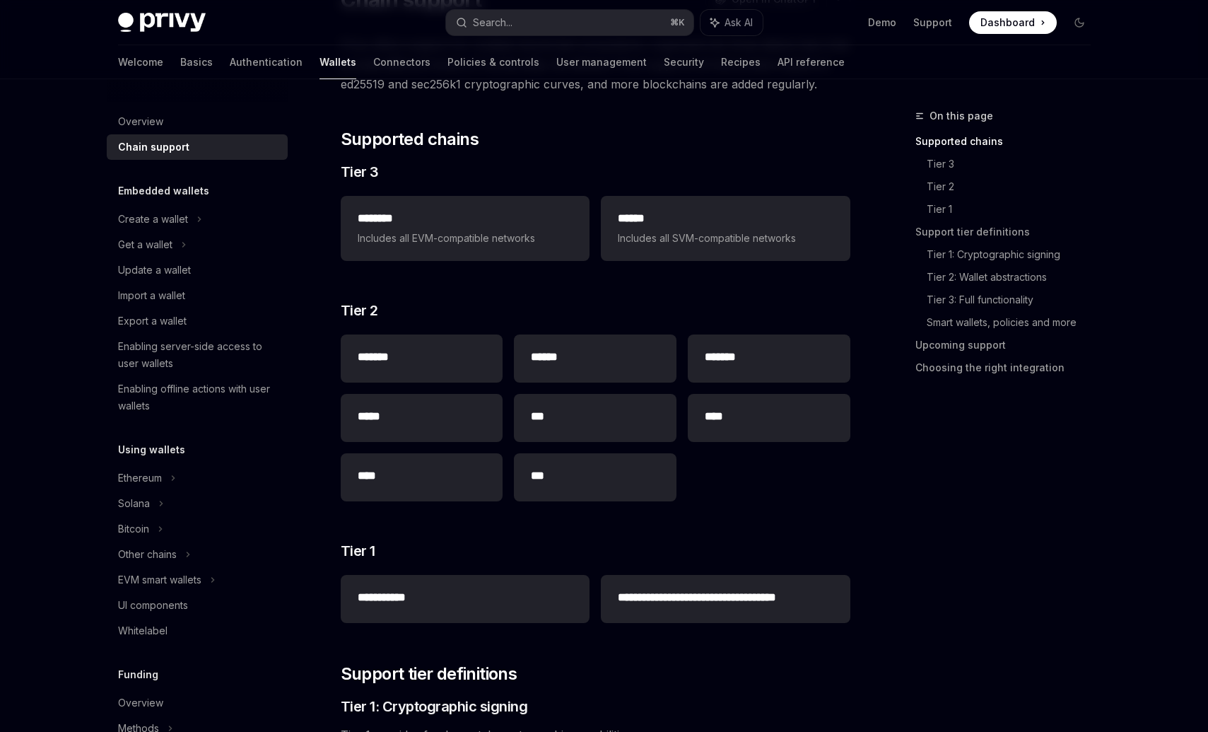
scroll to position [26, 0]
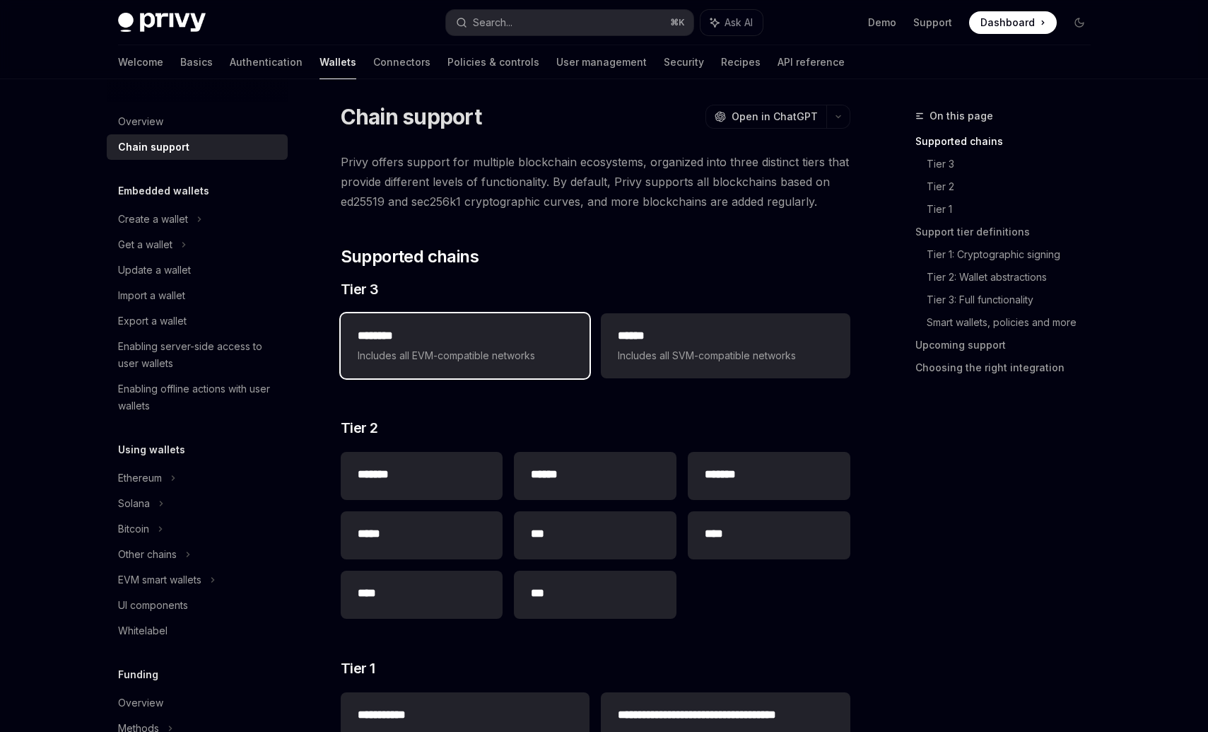
click at [473, 356] on span "Includes all EVM-compatible networks" at bounding box center [465, 355] width 215 height 17
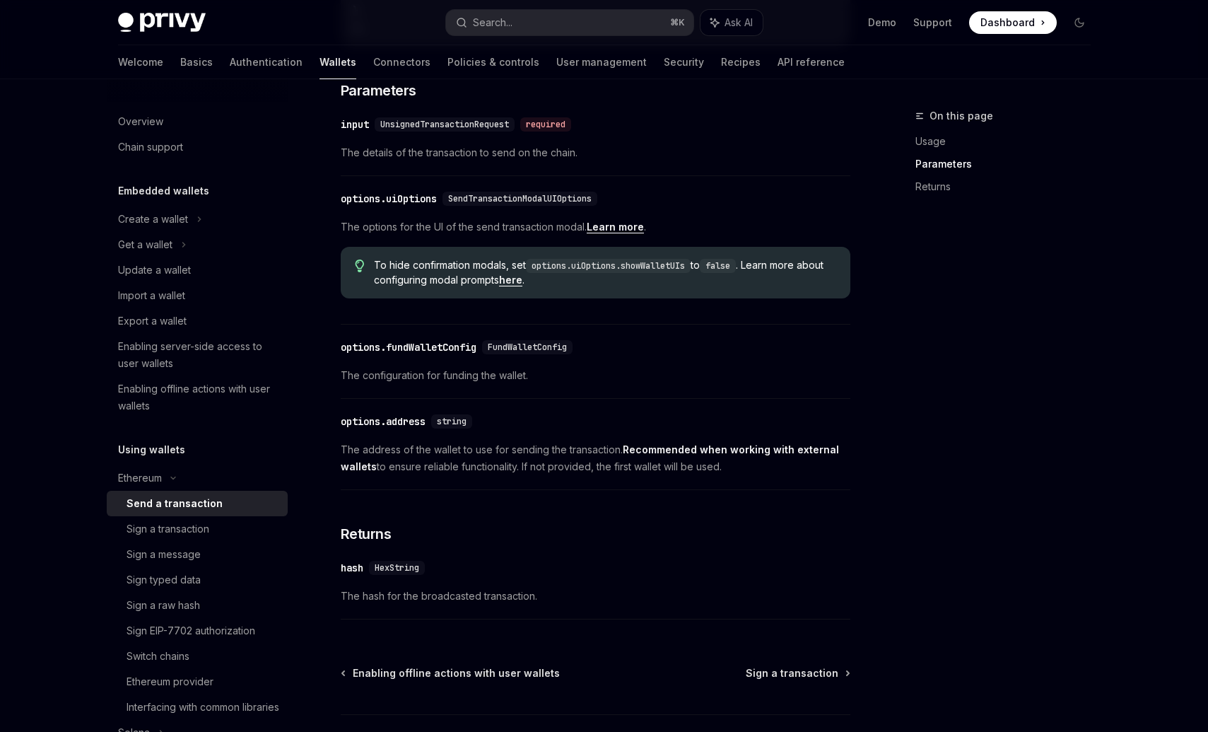
scroll to position [717, 0]
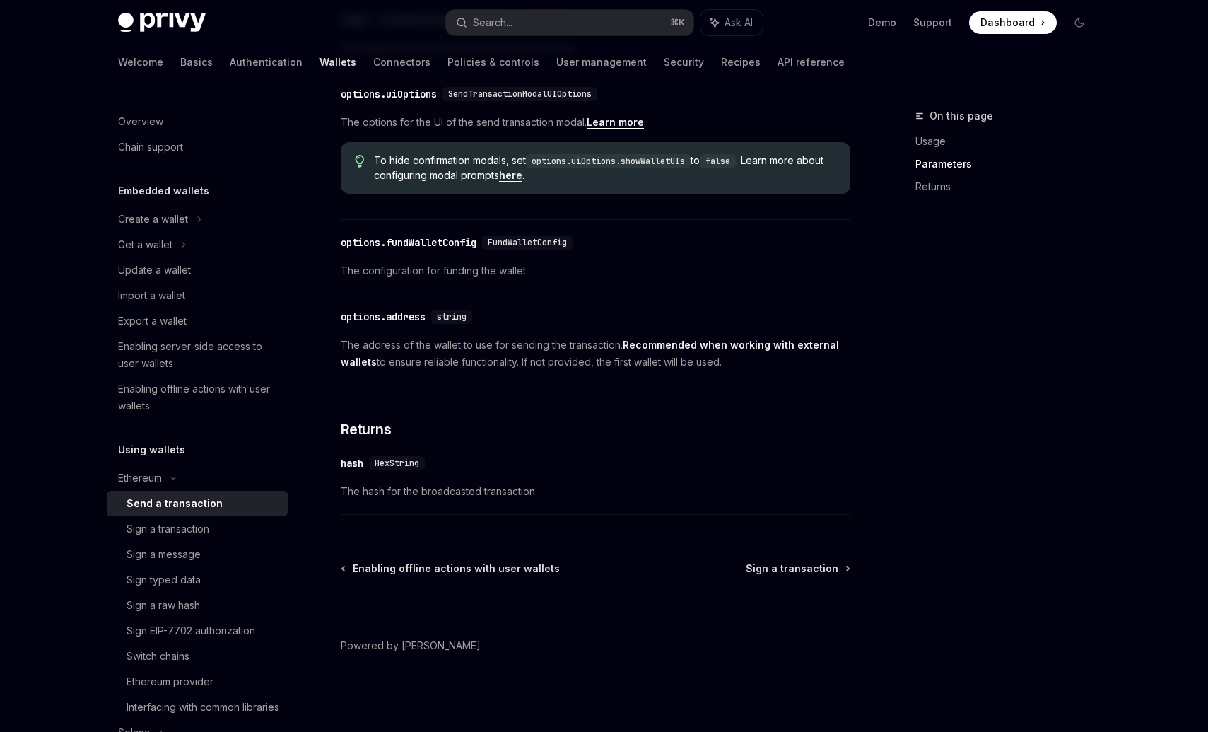
type textarea "*"
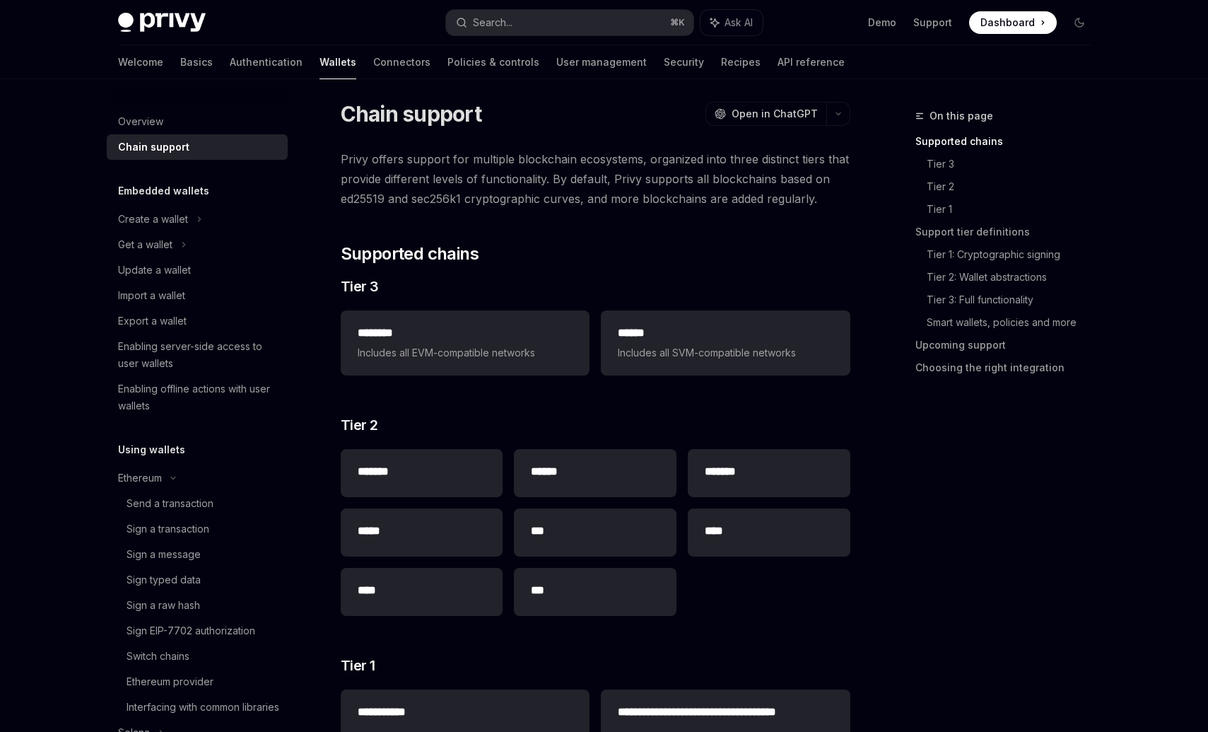
scroll to position [26, 0]
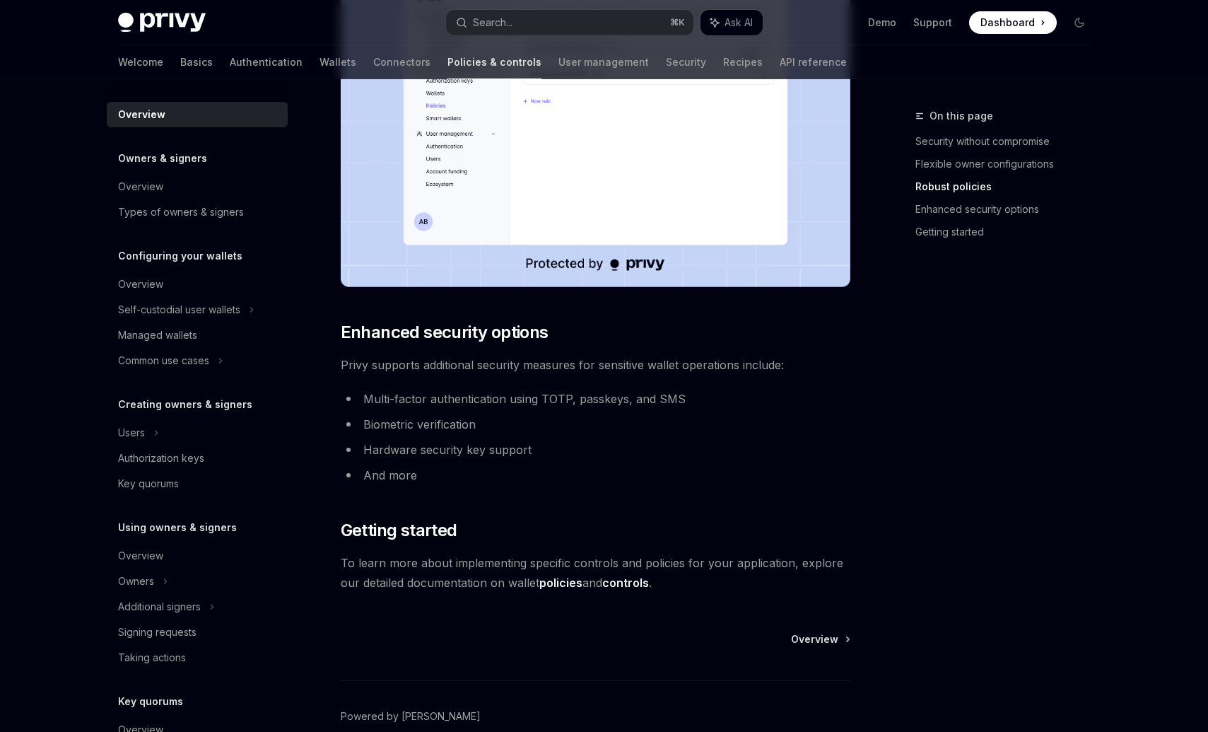
scroll to position [1013, 0]
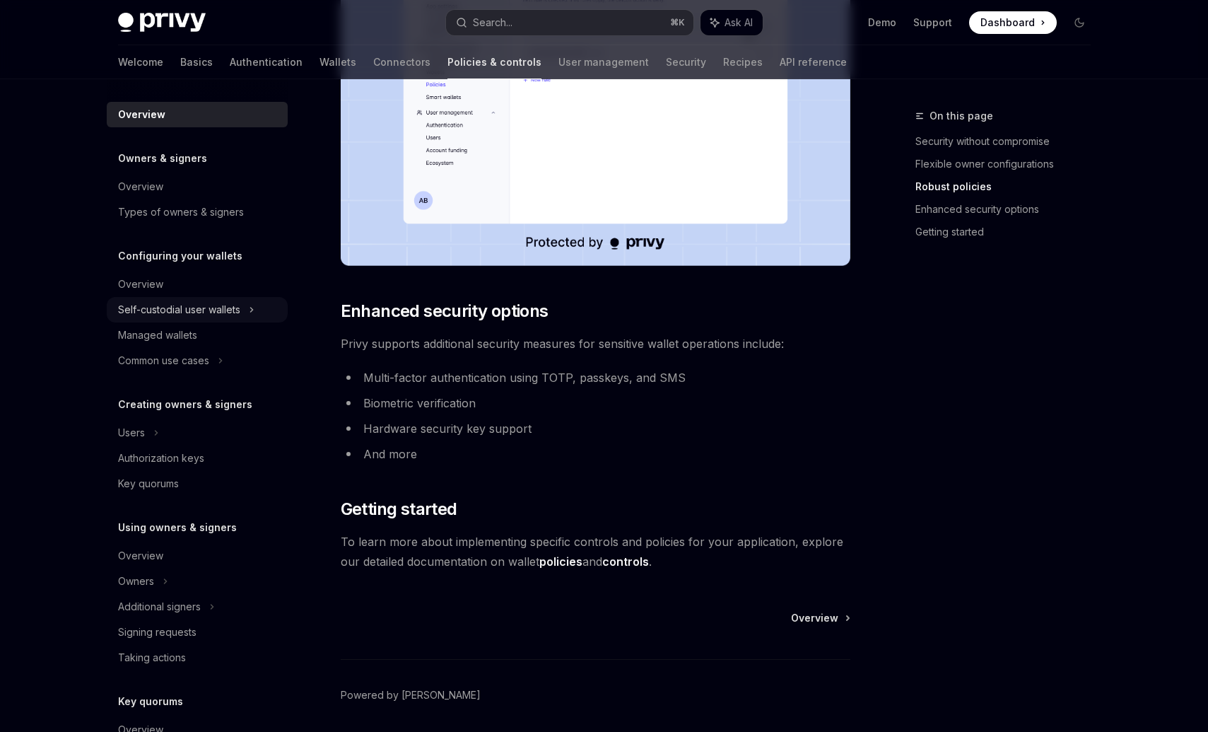
click at [193, 316] on div "Self-custodial user wallets" at bounding box center [179, 309] width 122 height 17
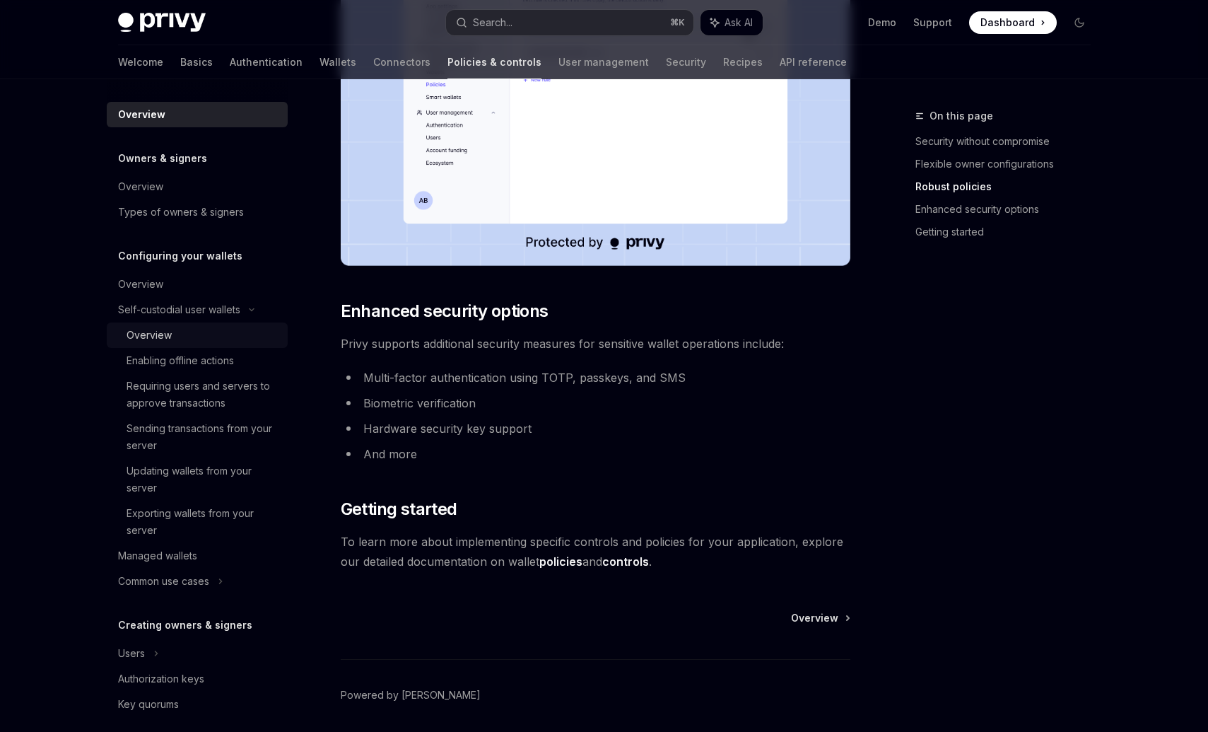
click at [184, 335] on div "Overview" at bounding box center [203, 335] width 153 height 17
click at [148, 335] on div "Overview" at bounding box center [149, 335] width 45 height 17
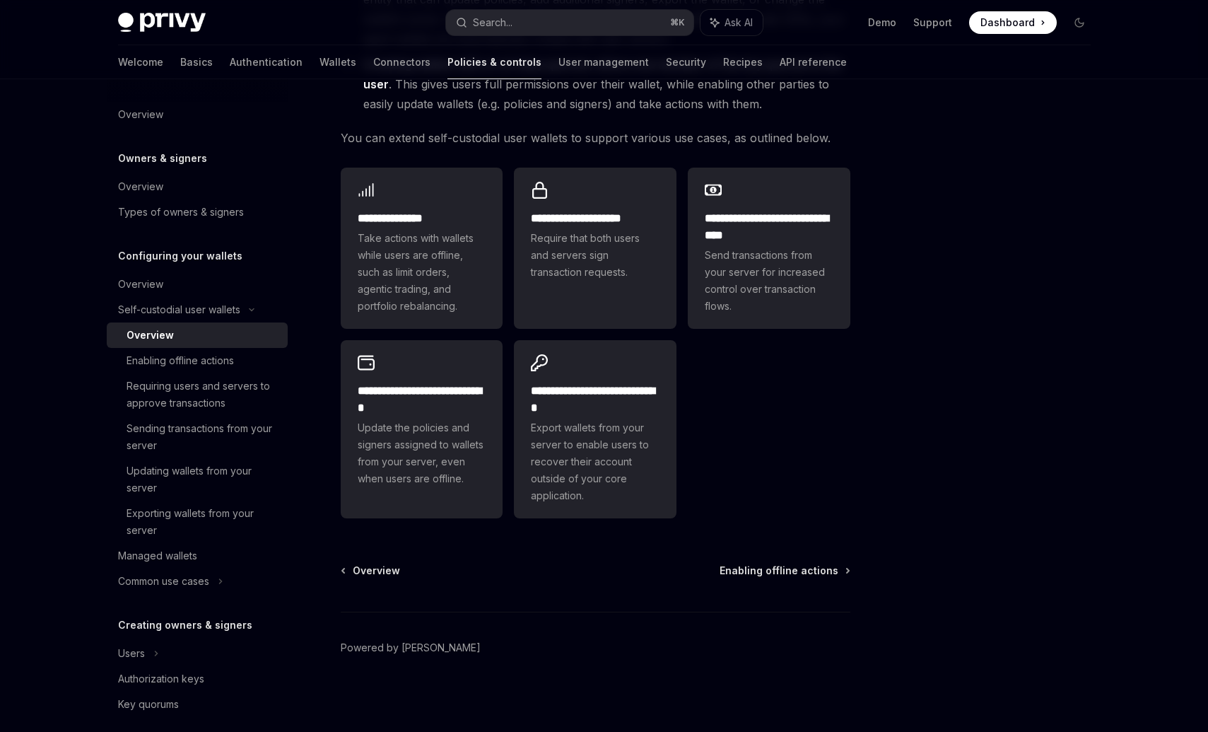
scroll to position [240, 0]
click at [207, 352] on div "Enabling offline actions" at bounding box center [180, 360] width 107 height 17
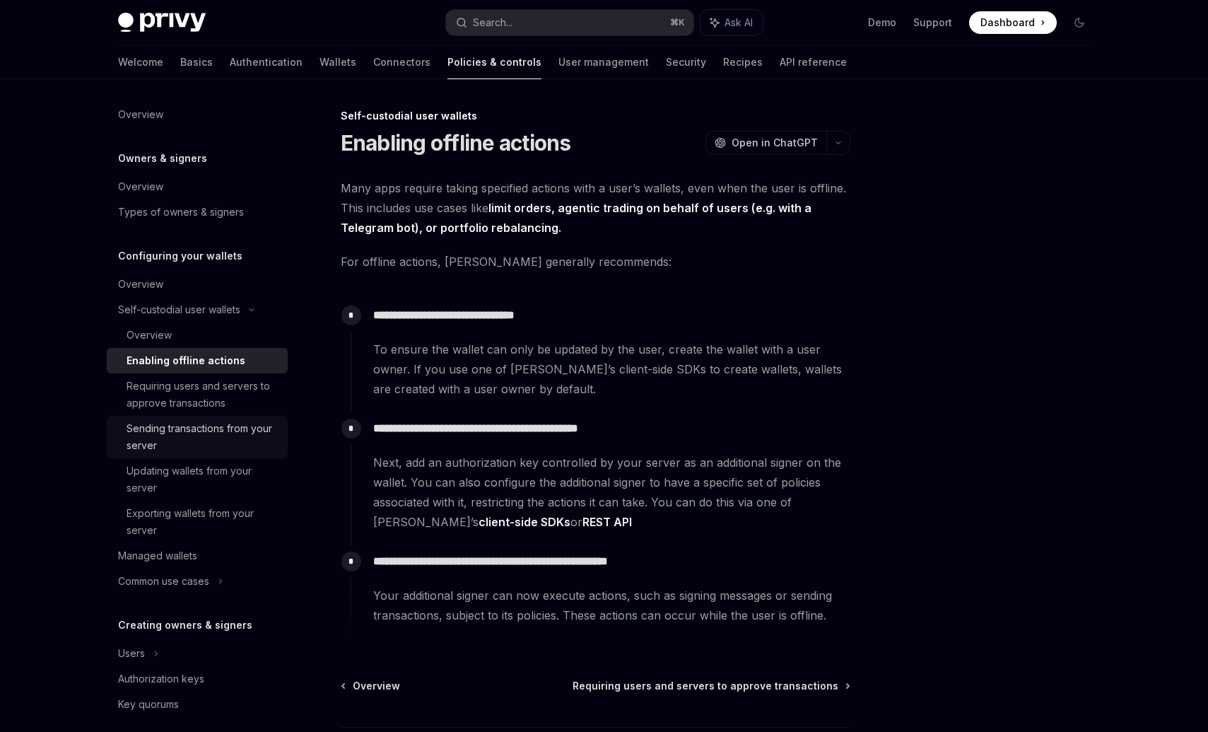
click at [204, 428] on div "Sending transactions from your server" at bounding box center [203, 437] width 153 height 34
type textarea "*"
